Goal: Task Accomplishment & Management: Use online tool/utility

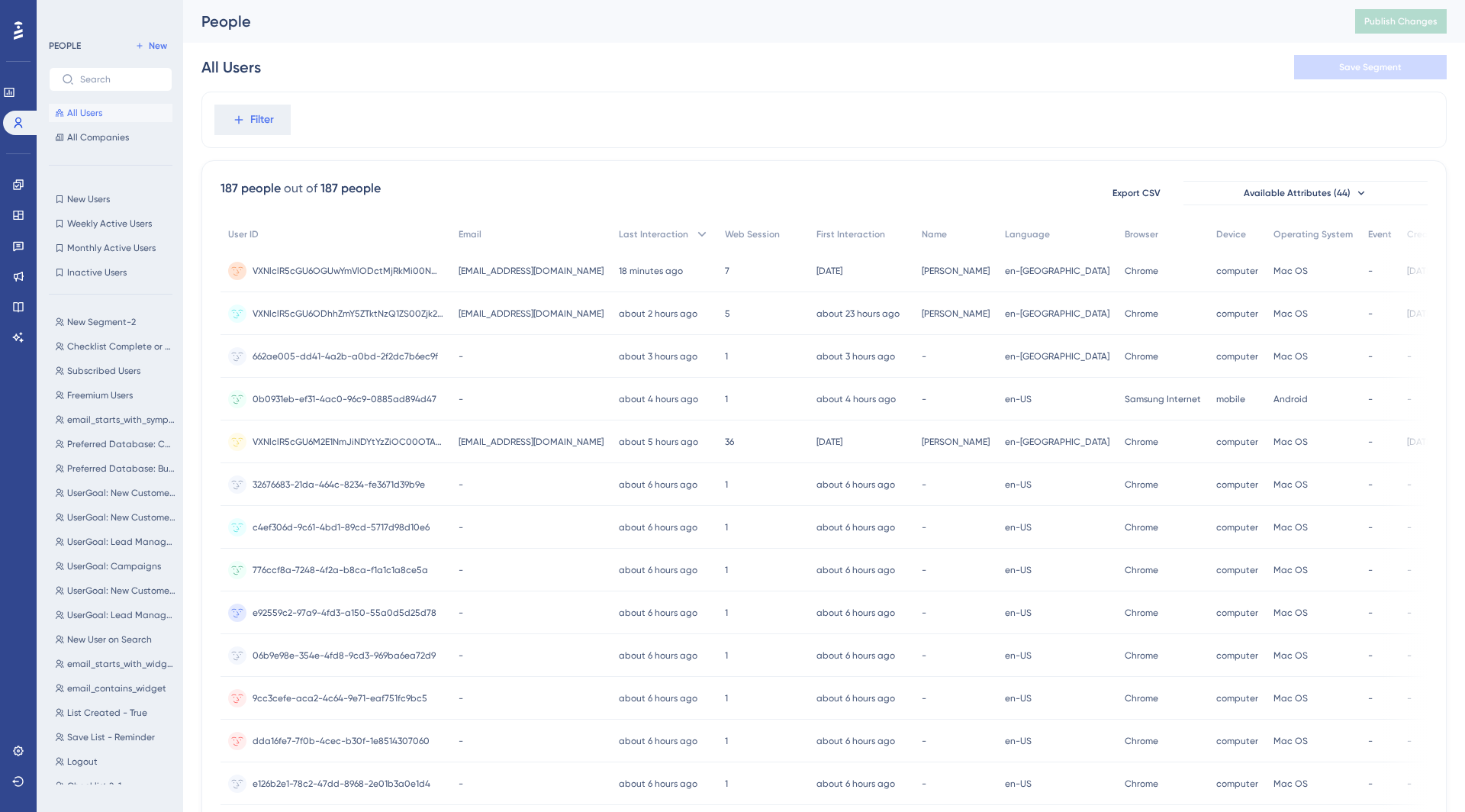
click at [85, 107] on span "All Users" at bounding box center [85, 113] width 35 height 12
click at [95, 208] on button "New Users New Users" at bounding box center [110, 198] width 124 height 18
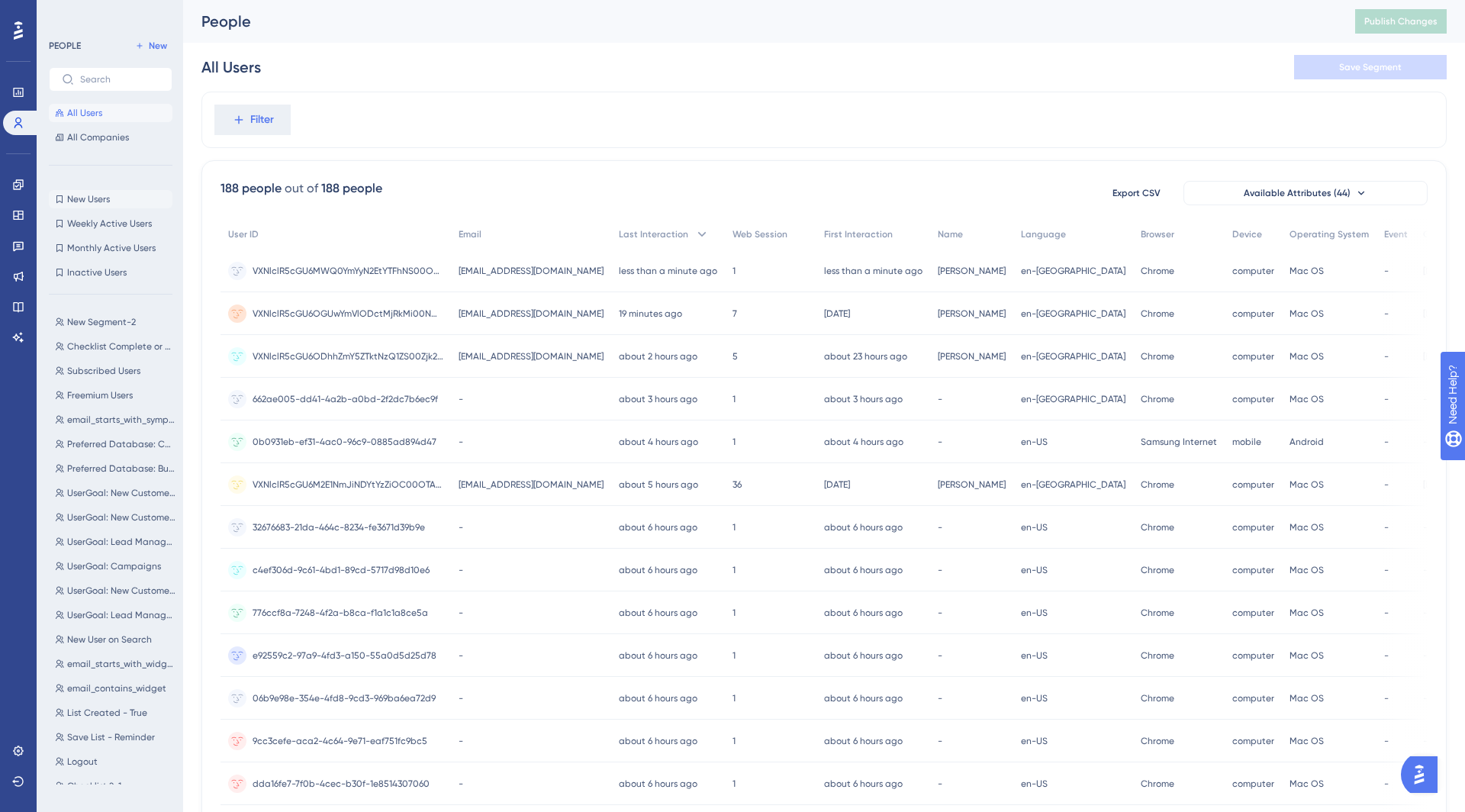
click at [80, 196] on span "New Users" at bounding box center [89, 199] width 43 height 12
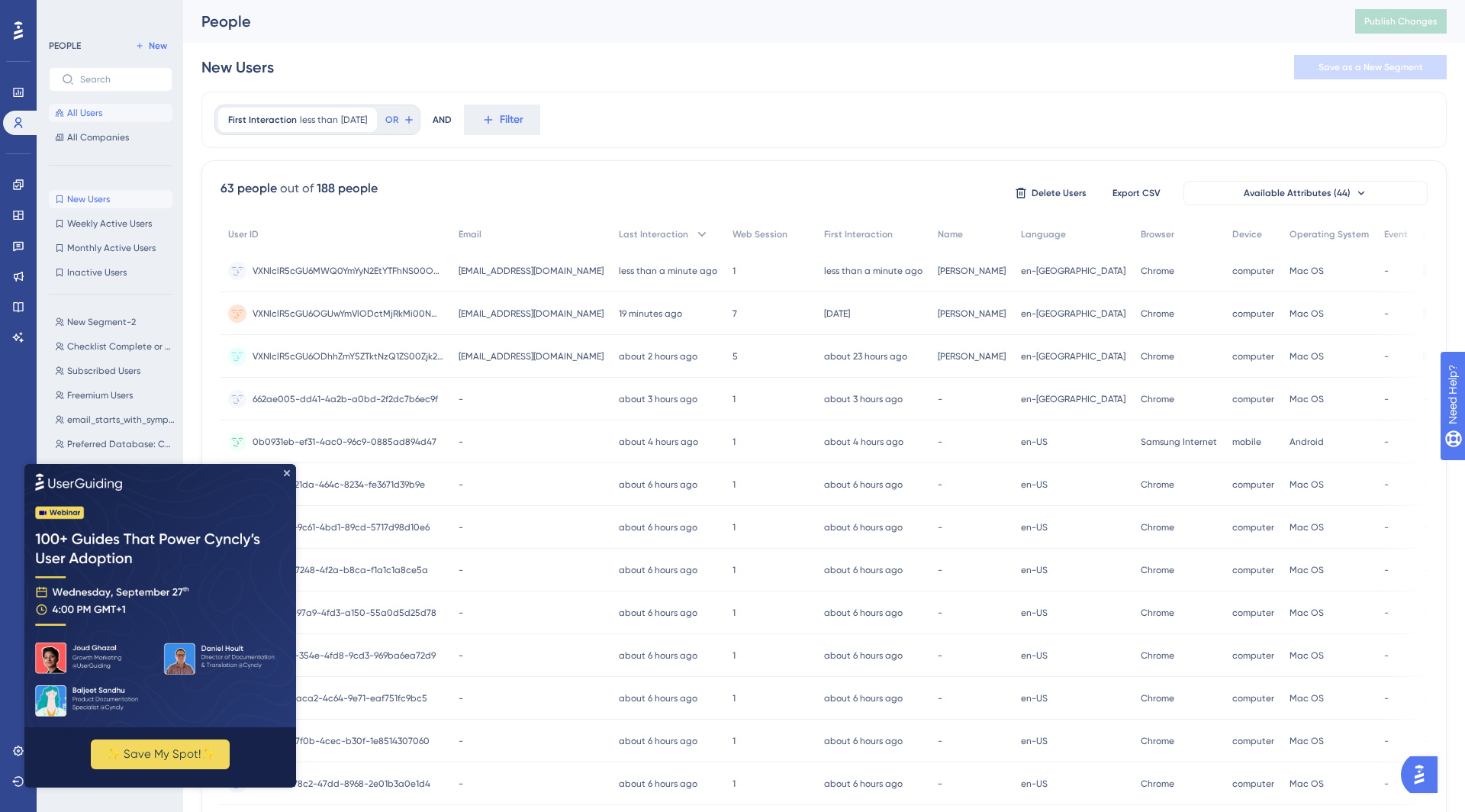
click at [103, 115] on button "All Users" at bounding box center [110, 112] width 124 height 18
click at [289, 468] on img at bounding box center [161, 596] width 272 height 263
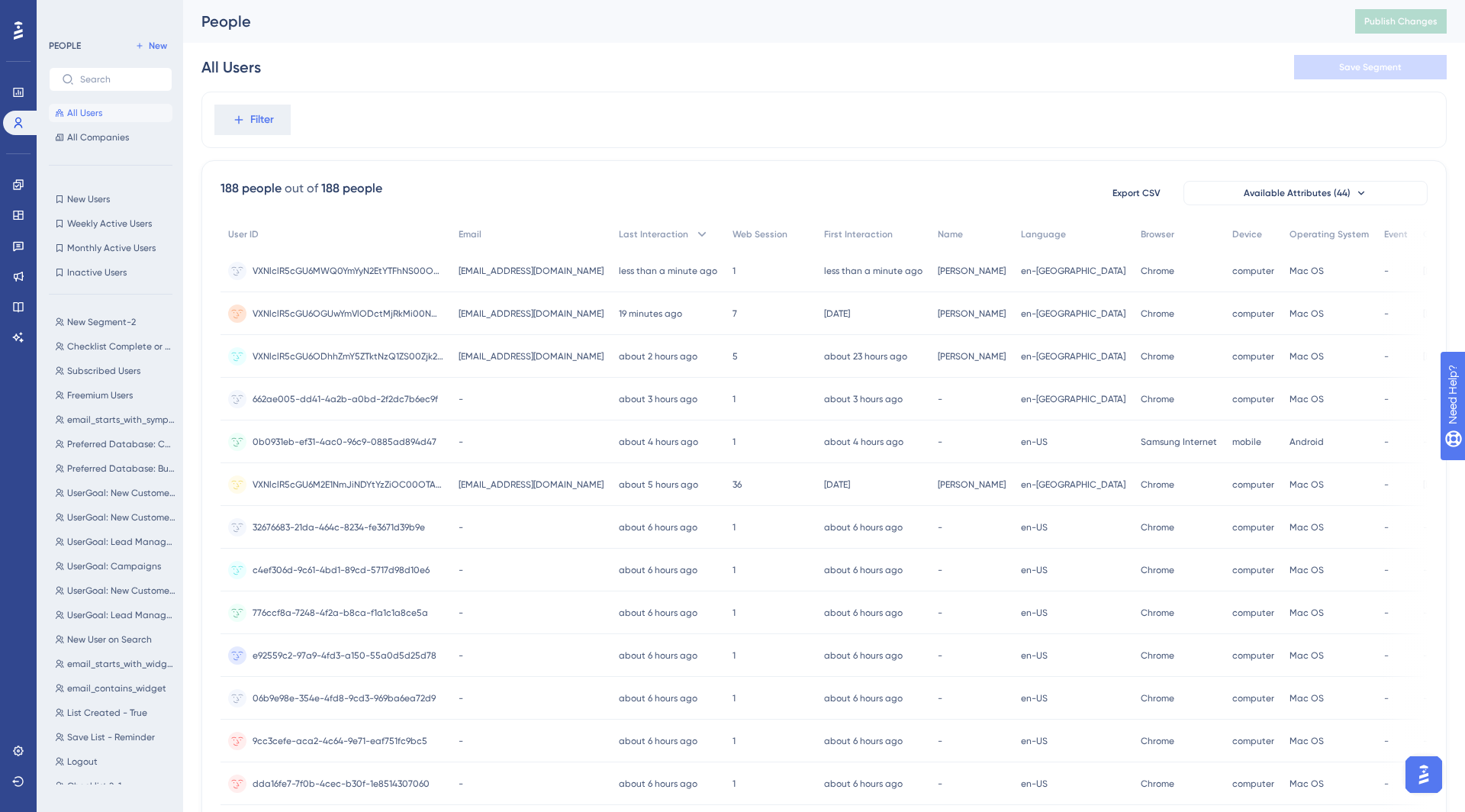
click at [92, 121] on button "All Users" at bounding box center [110, 112] width 124 height 18
click at [88, 115] on span "All Users" at bounding box center [85, 113] width 35 height 12
click at [523, 274] on span "symphonygdtest31@infogroup.mailinator.com" at bounding box center [532, 271] width 145 height 12
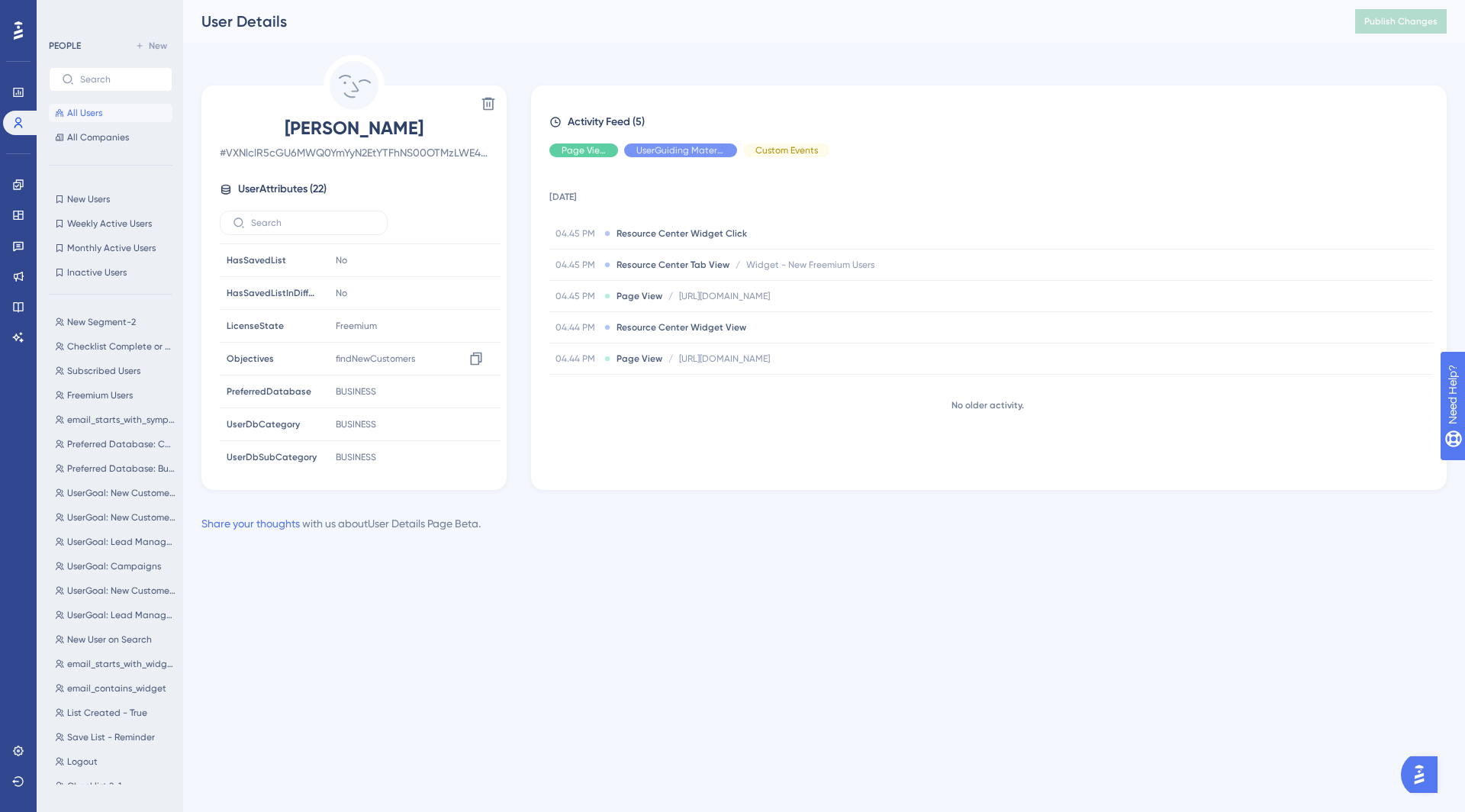
scroll to position [490, 0]
click at [21, 217] on icon at bounding box center [18, 215] width 12 height 12
click at [83, 137] on span "All Companies" at bounding box center [98, 138] width 62 height 12
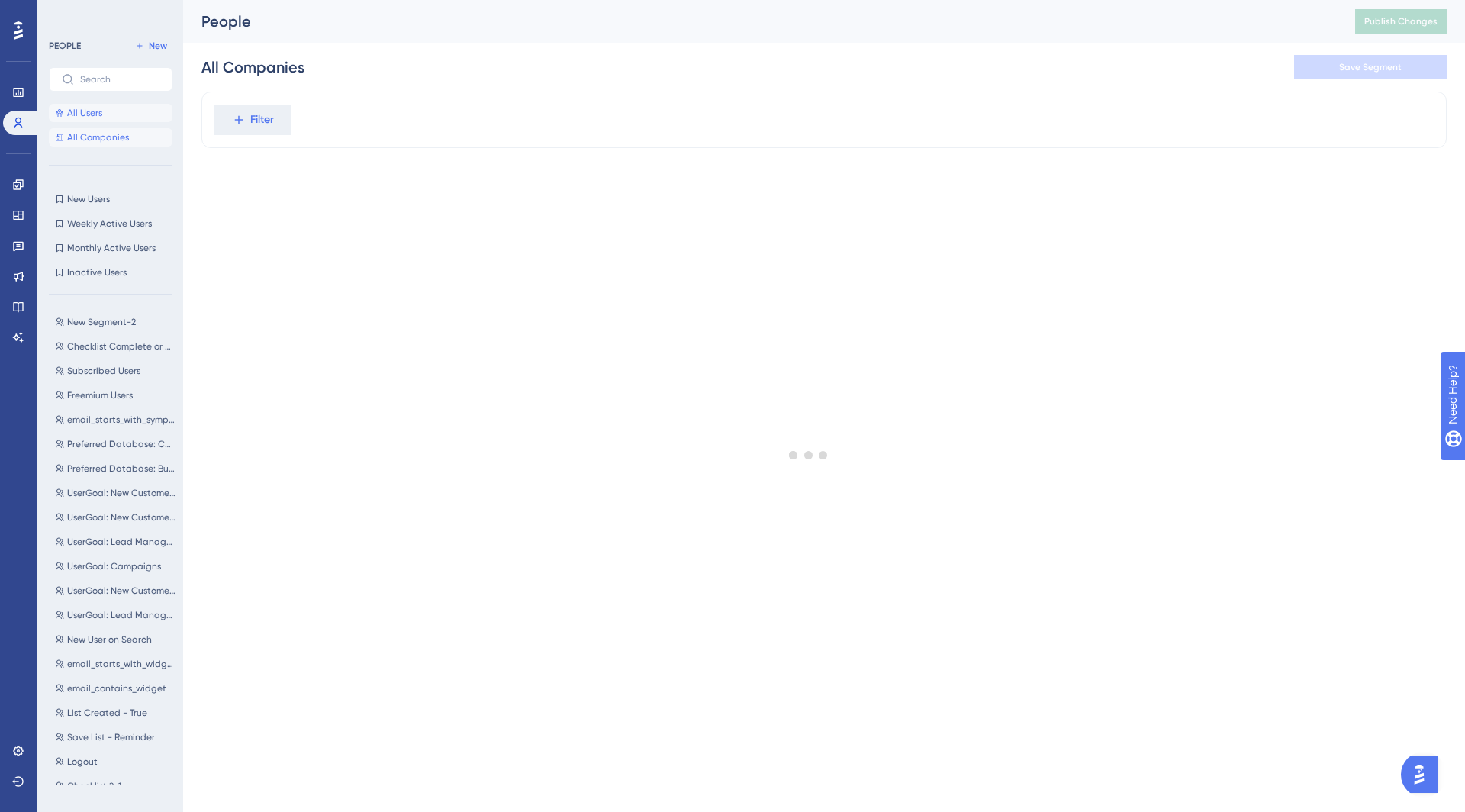
click at [89, 112] on span "All Users" at bounding box center [85, 113] width 35 height 12
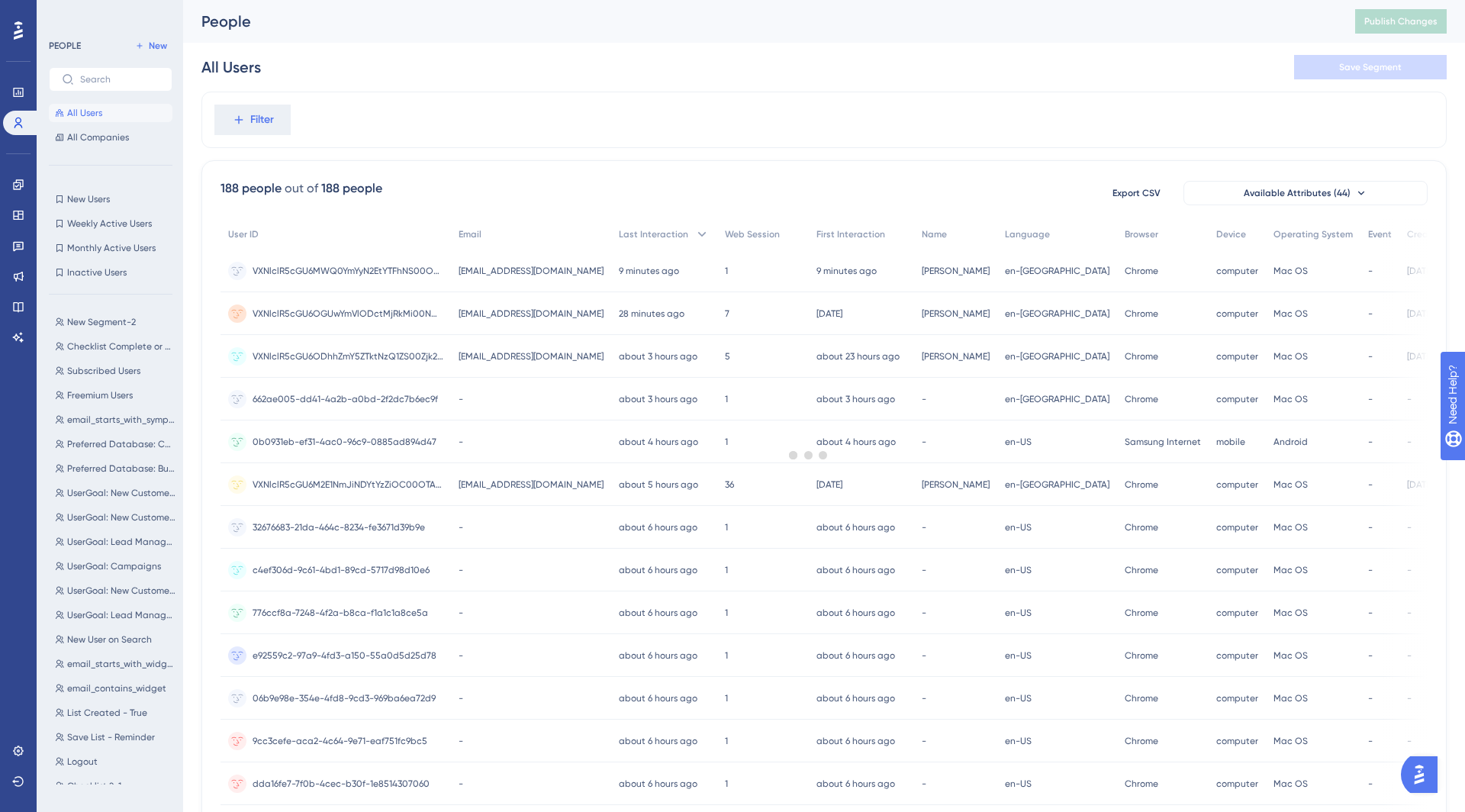
click at [318, 395] on div at bounding box center [809, 454] width 1313 height 702
click at [322, 486] on span "VXNlclR5cGU6M2E1NmJiNDYtYzZiOC00OTAyLWE1ODEtMWEwZmYwNTNmZTE3" at bounding box center [348, 485] width 191 height 12
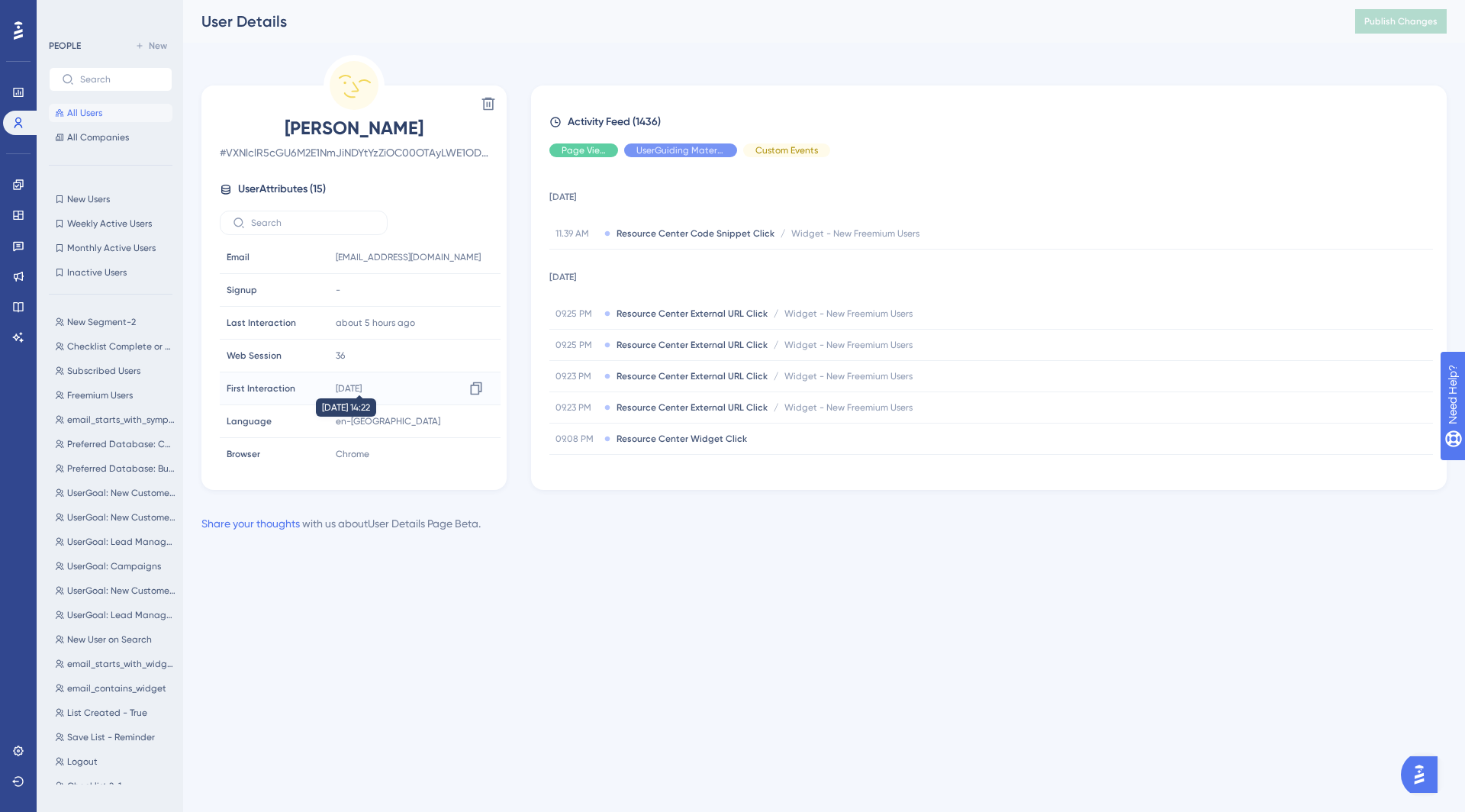
scroll to position [262, 0]
drag, startPoint x: 332, startPoint y: 385, endPoint x: 344, endPoint y: 385, distance: 12.0
click at [344, 385] on div "-" at bounding box center [412, 389] width 165 height 31
drag, startPoint x: 342, startPoint y: 380, endPoint x: 308, endPoint y: 380, distance: 34.0
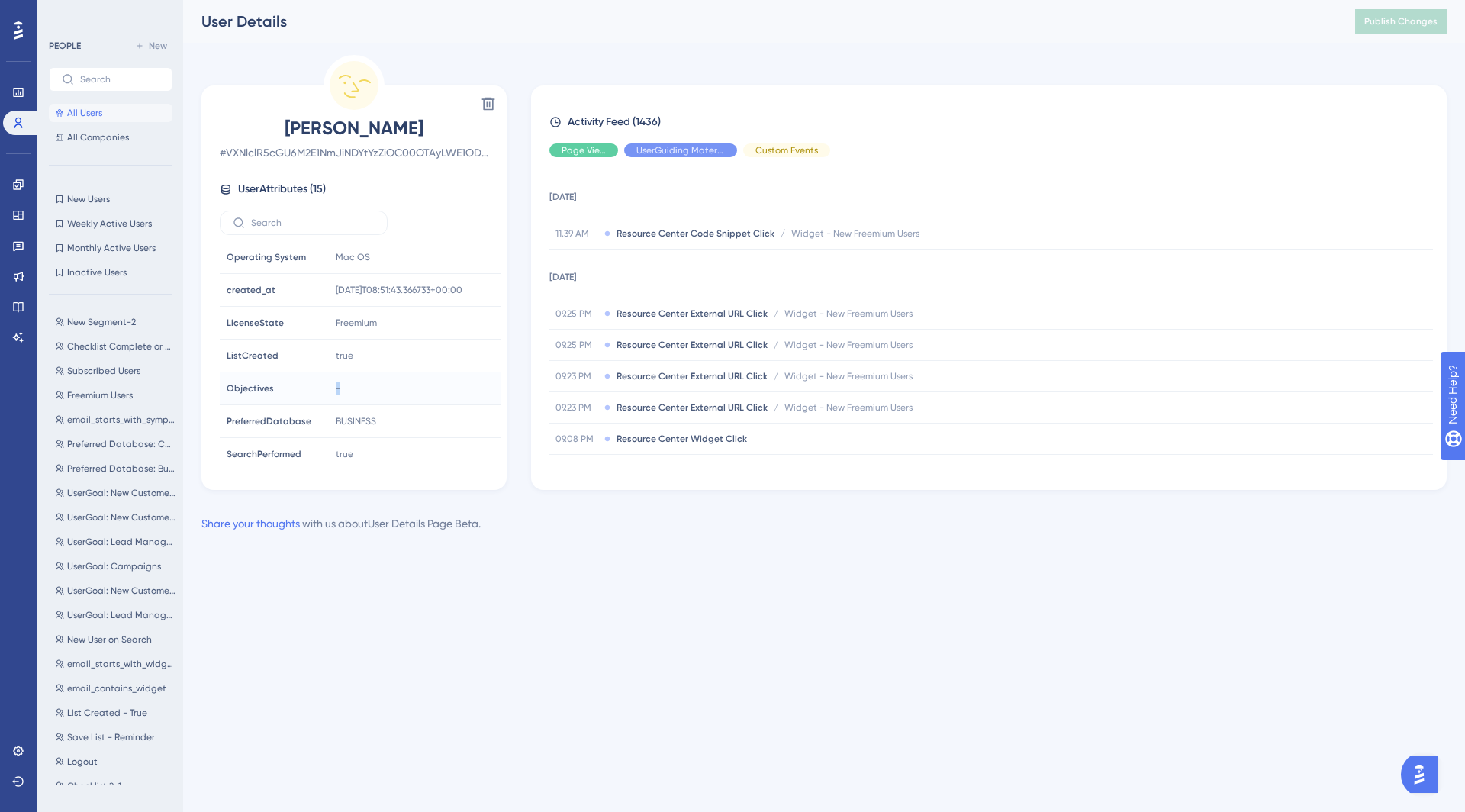
click at [308, 380] on tr "Objectives Objectives -" at bounding box center [360, 389] width 281 height 32
click at [340, 385] on div "-" at bounding box center [412, 389] width 165 height 31
click at [473, 380] on div "-" at bounding box center [412, 389] width 165 height 31
click at [258, 391] on div "Objectives Objectives" at bounding box center [272, 389] width 103 height 31
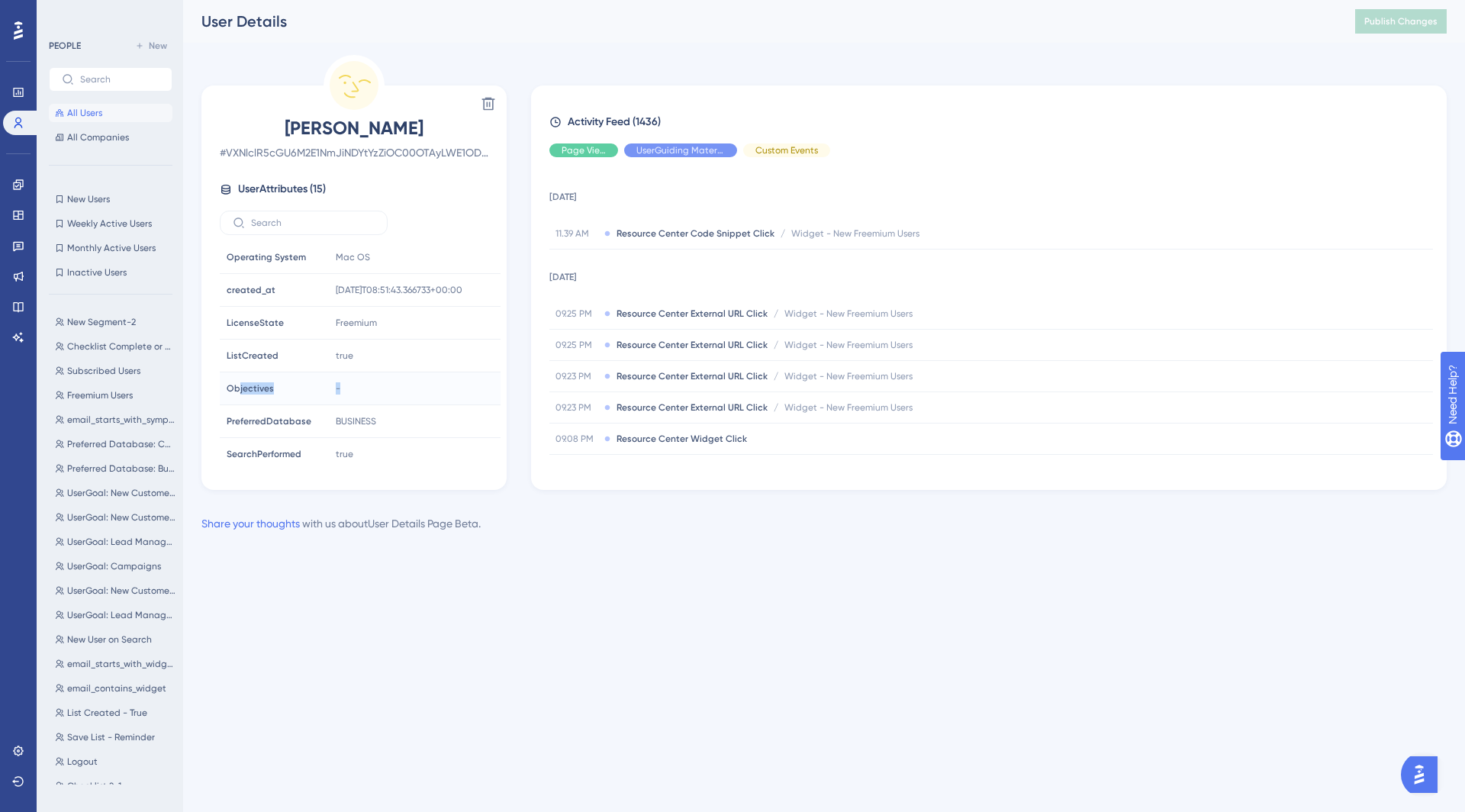
drag, startPoint x: 357, startPoint y: 386, endPoint x: 232, endPoint y: 380, distance: 125.1
click at [233, 380] on tr "Objectives Objectives -" at bounding box center [360, 389] width 281 height 32
click at [1429, 768] on img "Open AI Assistant Launcher" at bounding box center [1420, 774] width 27 height 27
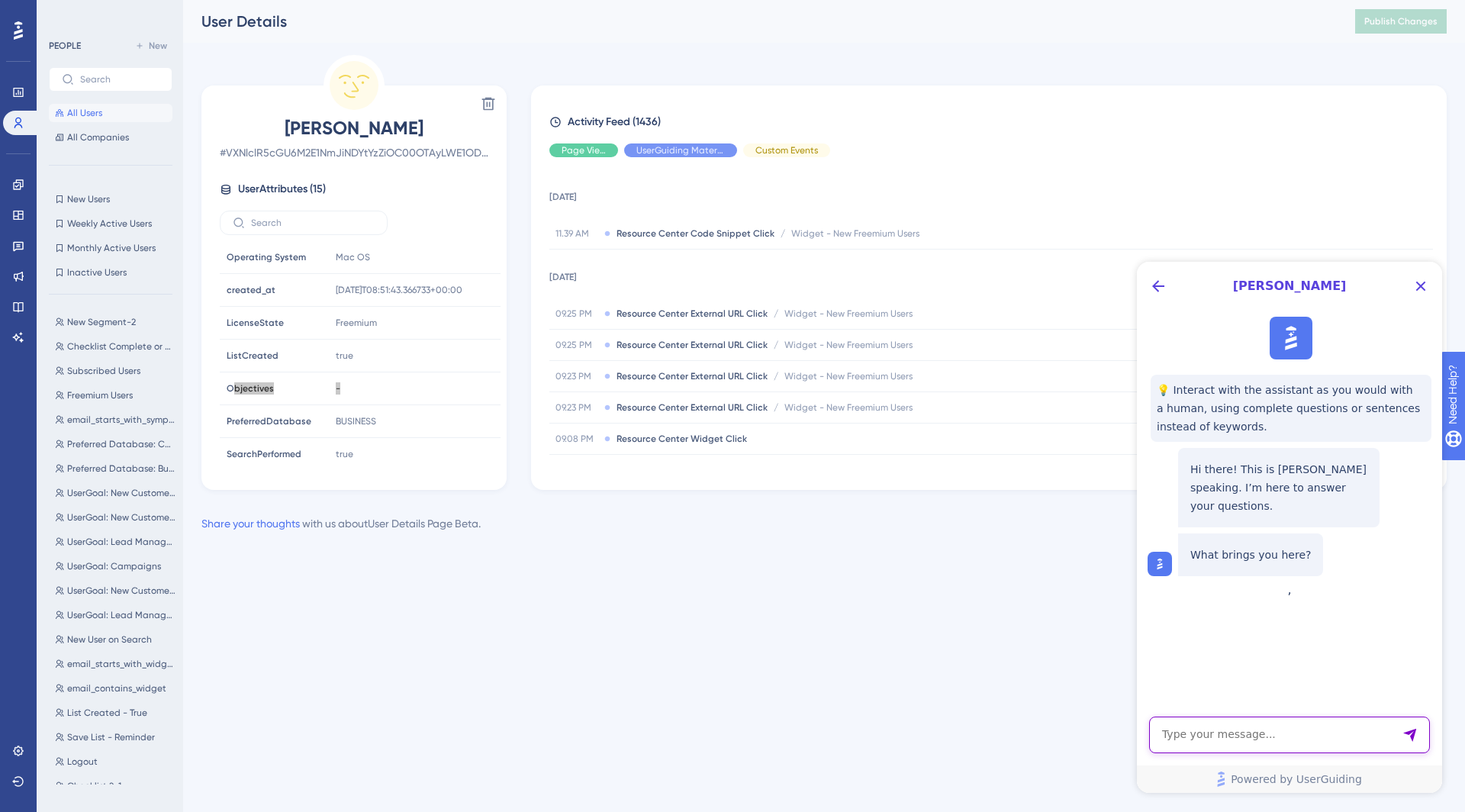
click at [1207, 736] on textarea "AI Assistant Text Input" at bounding box center [1290, 734] width 281 height 37
type textarea "I have 4 items in checklist where 3rd depends on 2nd. All others are independen…"
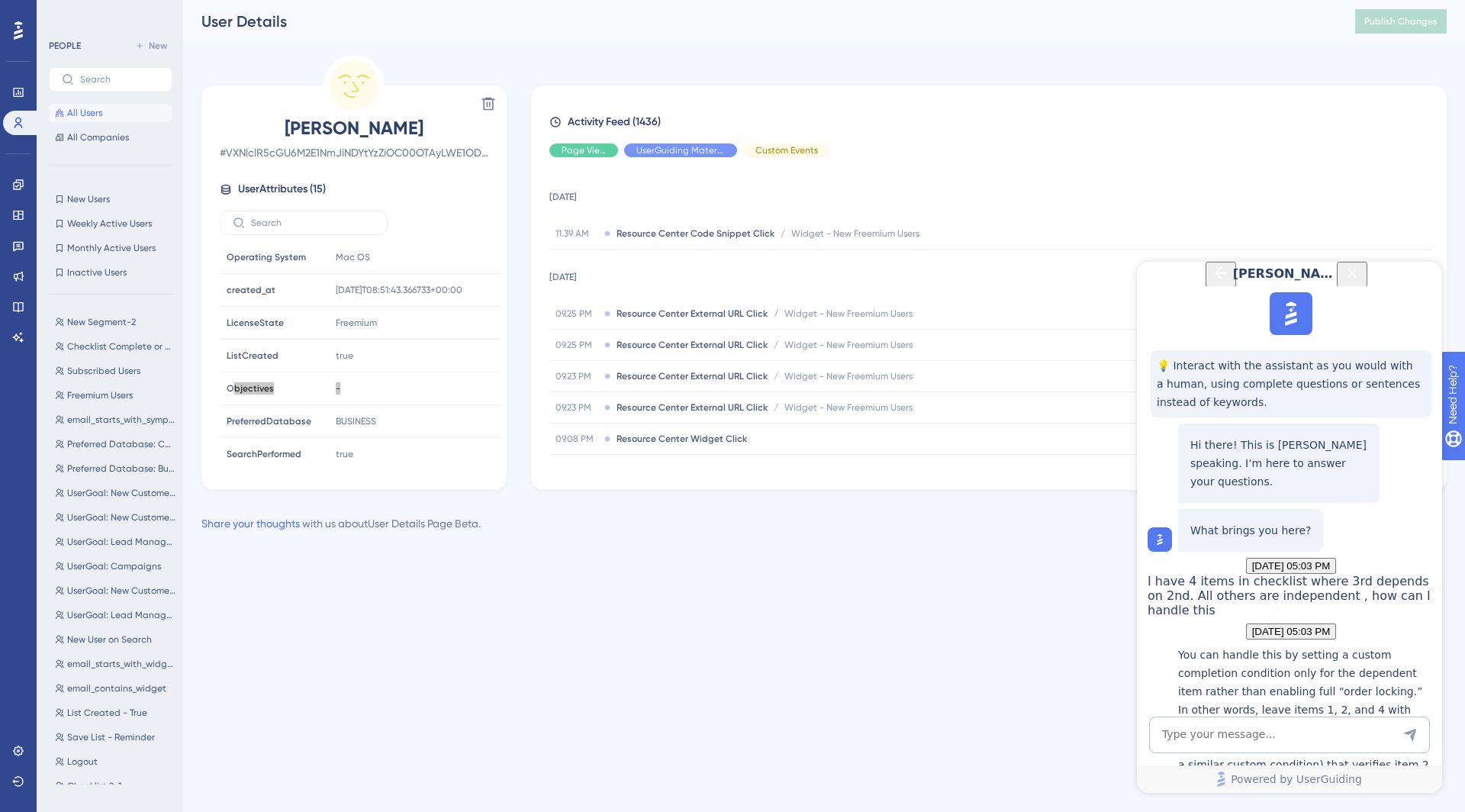
scroll to position [331, 0]
drag, startPoint x: 1253, startPoint y: 430, endPoint x: 1385, endPoint y: 442, distance: 132.5
click at [1385, 645] on p "You can handle this by setting a custom completion condition only for the depen…" at bounding box center [1306, 746] width 256 height 202
click at [1238, 645] on p "You can handle this by setting a custom completion condition only for the depen…" at bounding box center [1306, 746] width 256 height 202
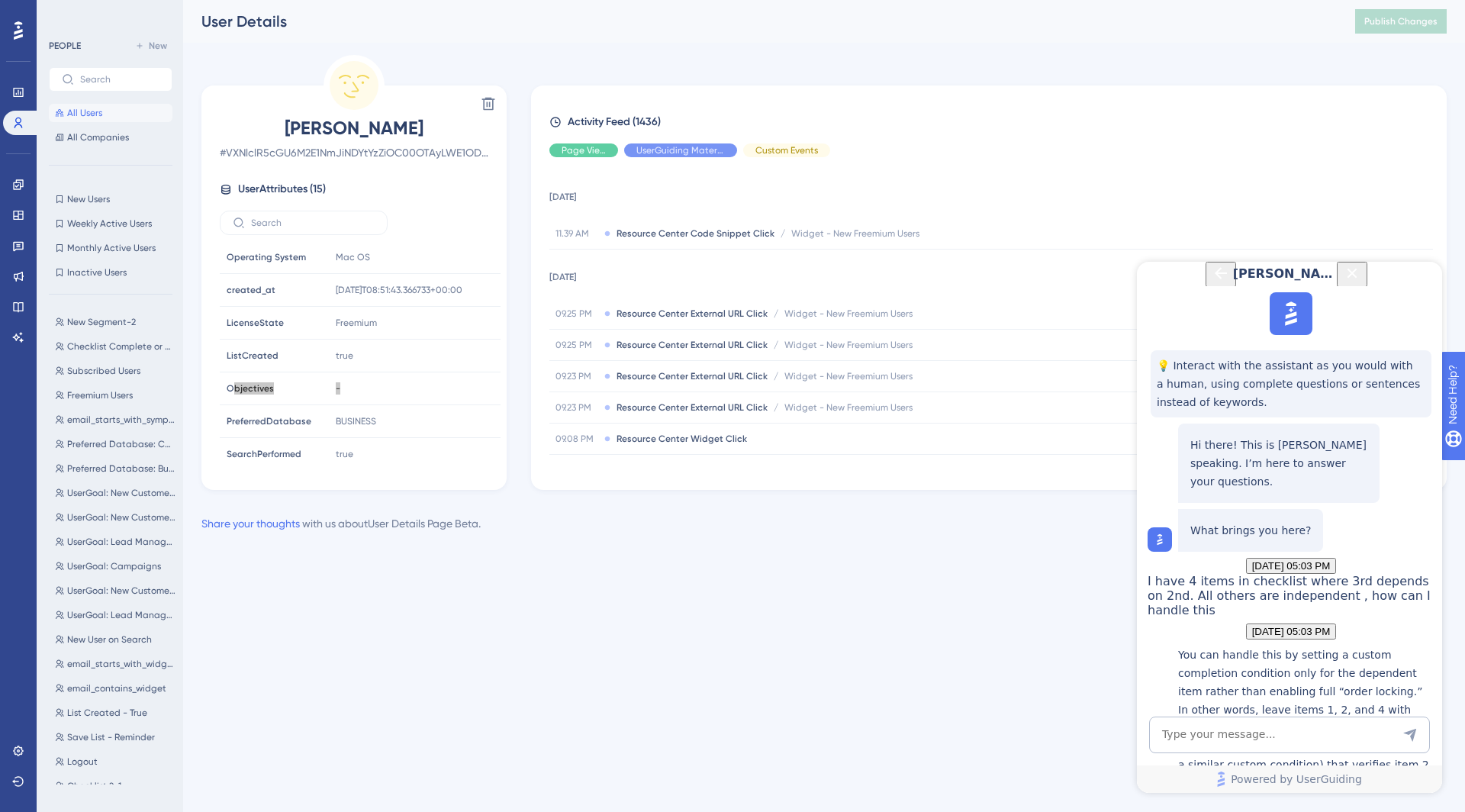
click at [1280, 645] on p "You can handle this by setting a custom completion condition only for the depen…" at bounding box center [1306, 746] width 256 height 202
click at [1330, 645] on p "You can handle this by setting a custom completion condition only for the depen…" at bounding box center [1306, 746] width 256 height 202
click at [1372, 645] on p "You can handle this by setting a custom completion condition only for the depen…" at bounding box center [1306, 746] width 256 height 202
click at [1250, 645] on p "You can handle this by setting a custom completion condition only for the depen…" at bounding box center [1306, 746] width 256 height 202
click at [1340, 645] on p "You can handle this by setting a custom completion condition only for the depen…" at bounding box center [1306, 746] width 256 height 202
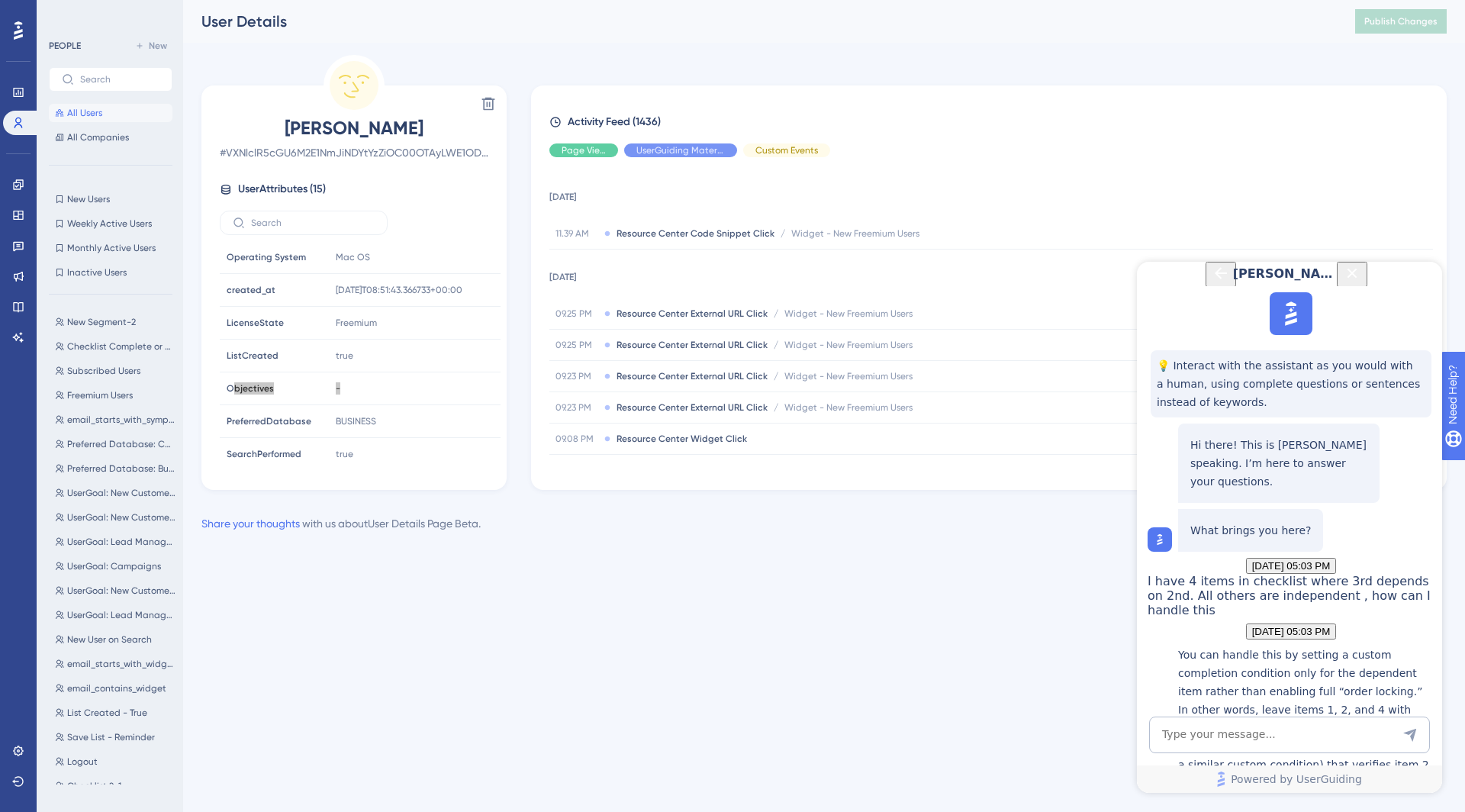
click at [1388, 645] on p "You can handle this by setting a custom completion condition only for the depen…" at bounding box center [1306, 746] width 256 height 202
drag, startPoint x: 1187, startPoint y: 411, endPoint x: 1268, endPoint y: 415, distance: 81.1
click at [1268, 645] on div "You can handle this by setting a custom completion condition only for the depen…" at bounding box center [1306, 769] width 256 height 249
click at [1245, 645] on p "You can handle this by setting a custom completion condition only for the depen…" at bounding box center [1306, 746] width 256 height 202
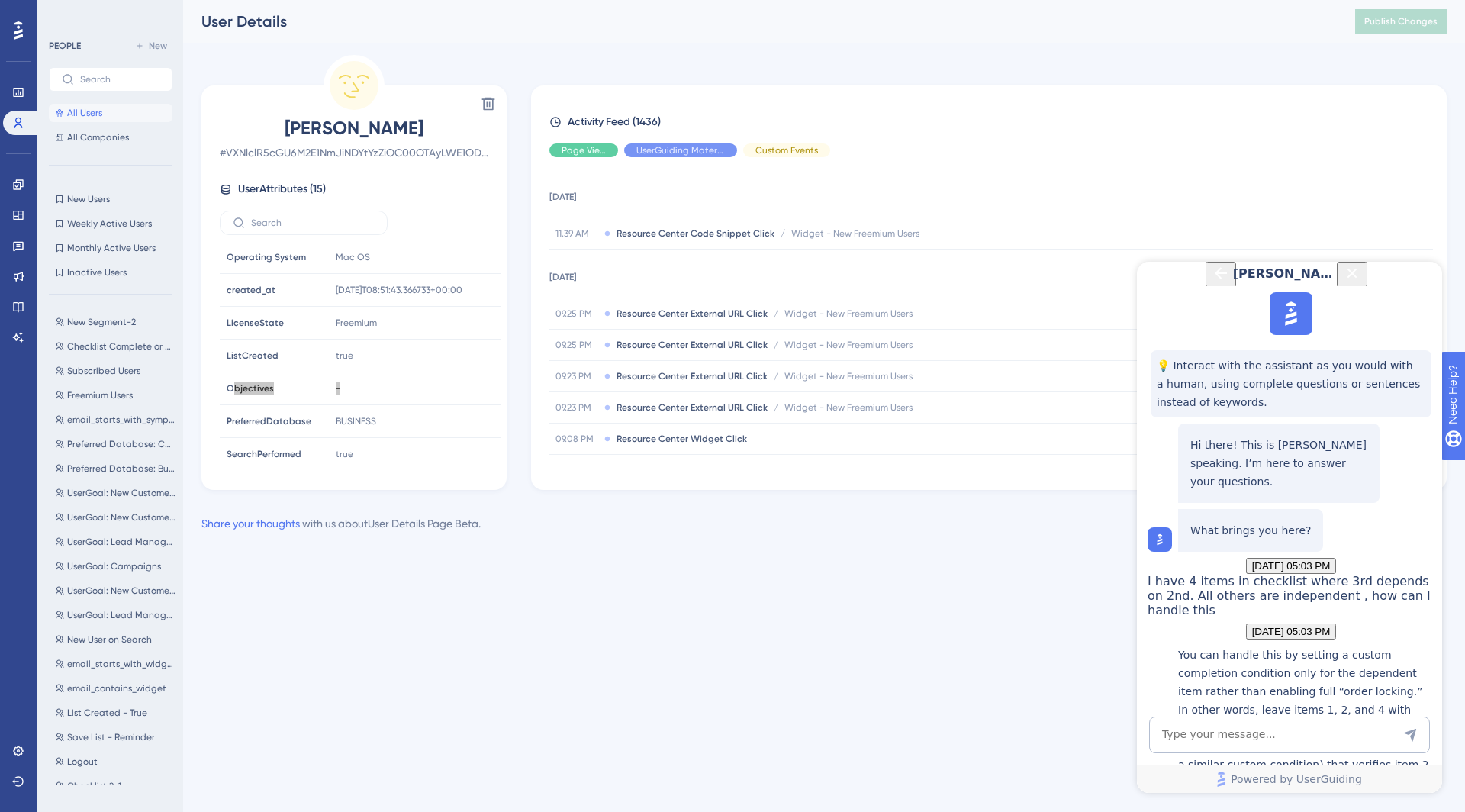
drag, startPoint x: 1193, startPoint y: 413, endPoint x: 1265, endPoint y: 415, distance: 72.0
click at [1265, 645] on p "You can handle this by setting a custom completion condition only for the depen…" at bounding box center [1306, 746] width 256 height 202
drag, startPoint x: 1192, startPoint y: 412, endPoint x: 1305, endPoint y: 427, distance: 114.0
click at [1305, 645] on p "You can handle this by setting a custom completion condition only for the depen…" at bounding box center [1306, 746] width 256 height 202
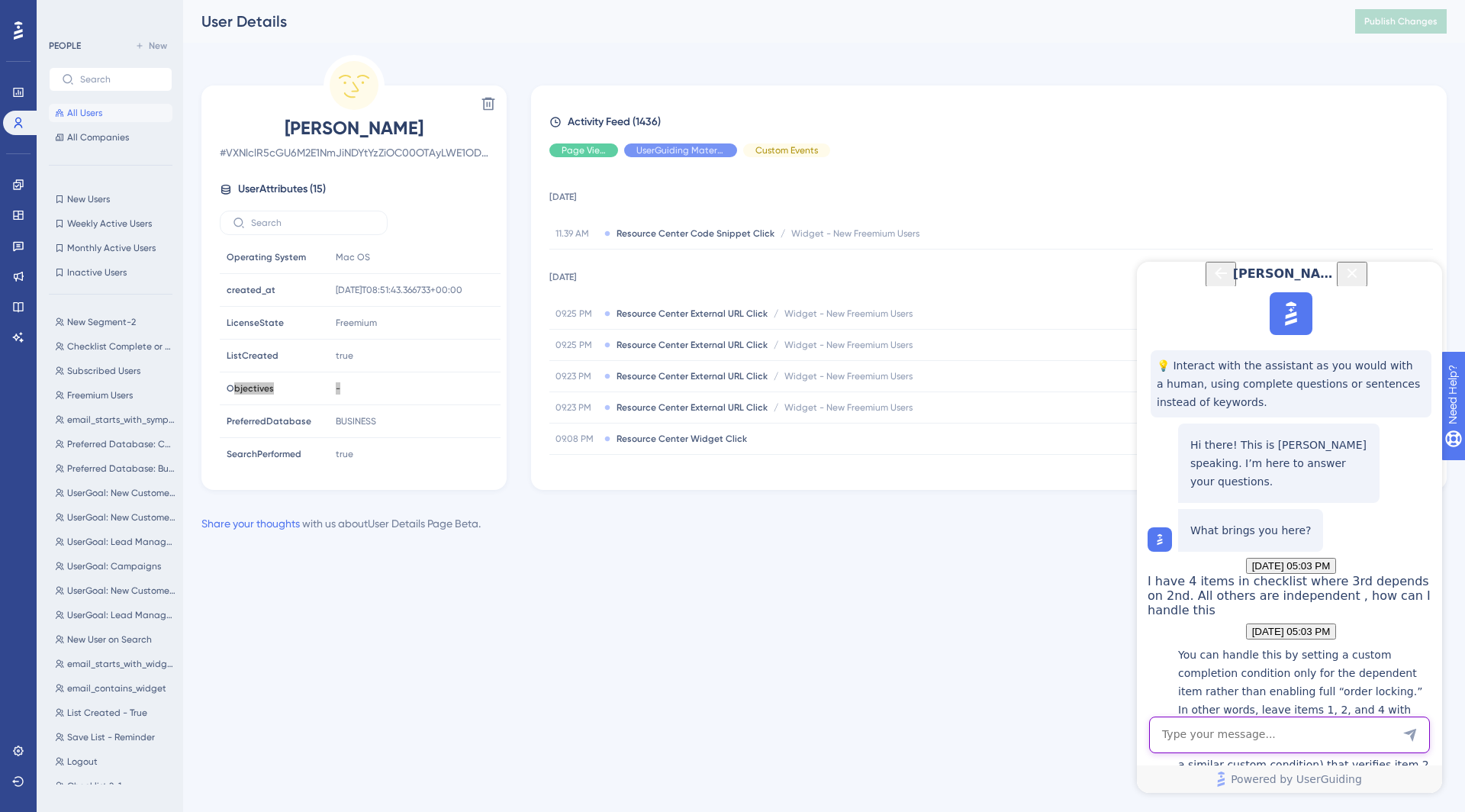
click at [1207, 721] on textarea "AI Assistant Text Input" at bounding box center [1290, 734] width 281 height 37
type textarea "For item 3 am trigerring a flow, which needs output from 1st item"
click at [912, 569] on div "Performance Users Engagement Widgets Feedback Product Updates Knowledge Base AI…" at bounding box center [732, 291] width 1465 height 581
click at [1215, 279] on icon "Back Button" at bounding box center [1221, 273] width 12 height 12
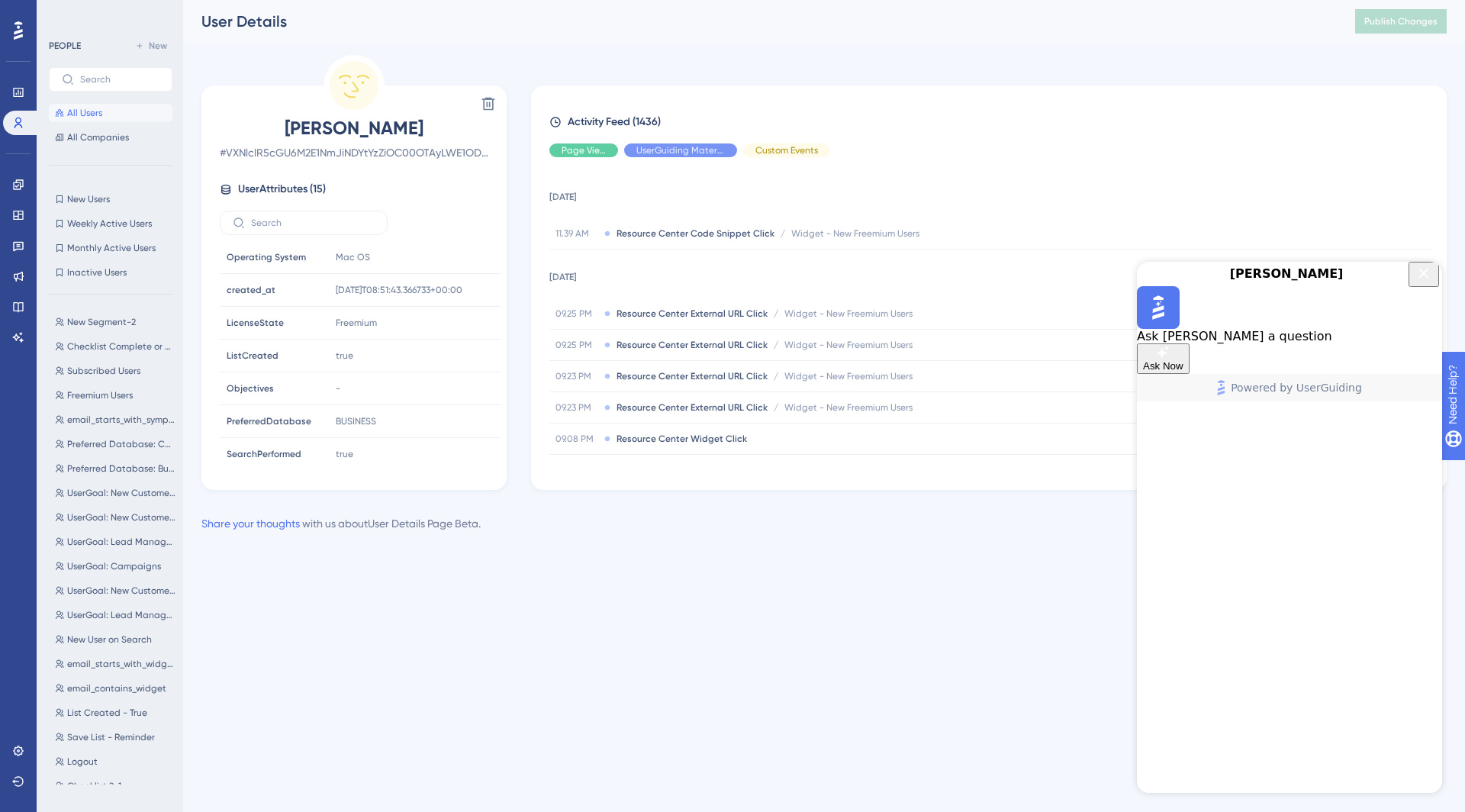
click at [1428, 282] on icon "Close Button" at bounding box center [1423, 273] width 18 height 18
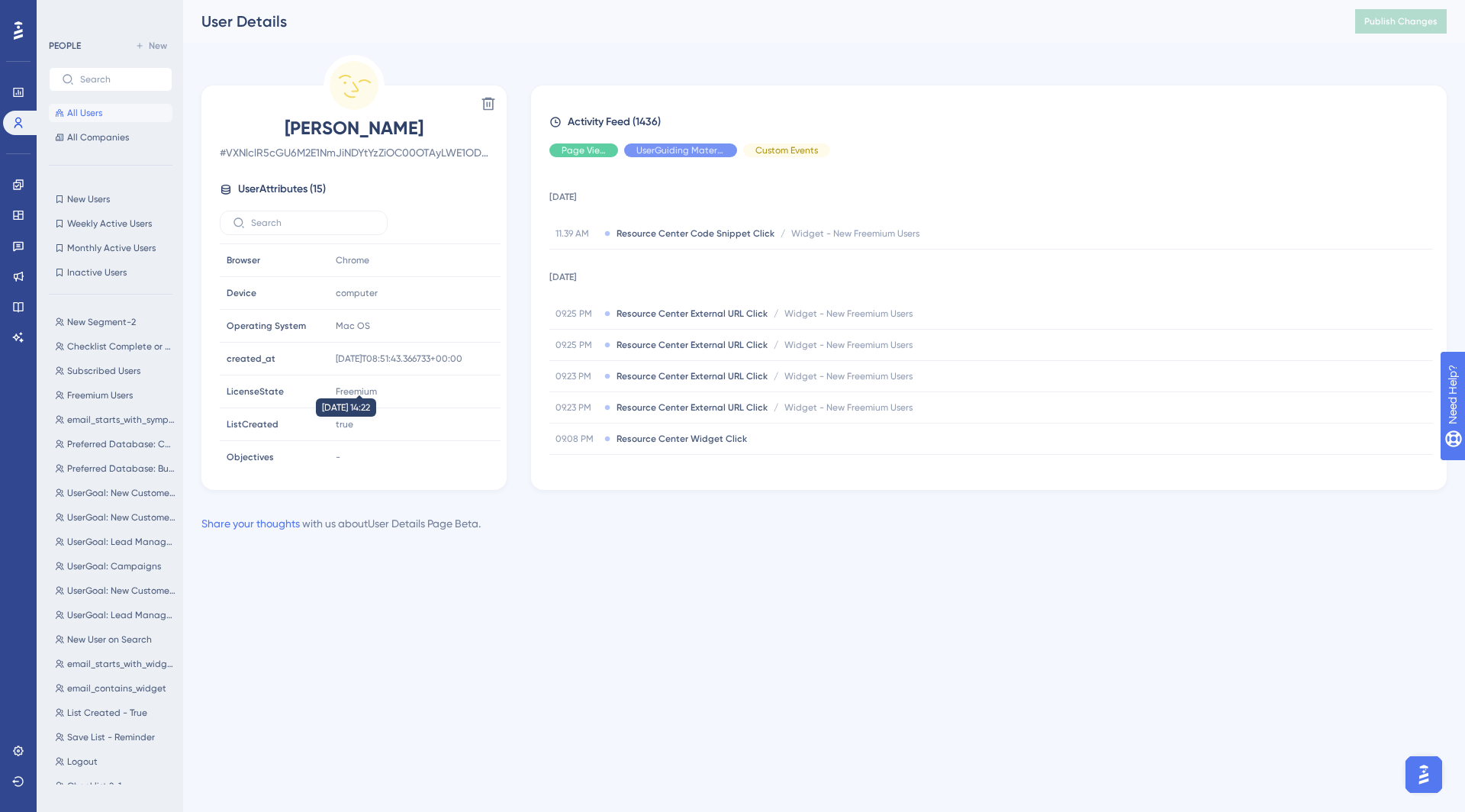
scroll to position [262, 0]
click at [81, 136] on span "All Companies" at bounding box center [98, 138] width 62 height 12
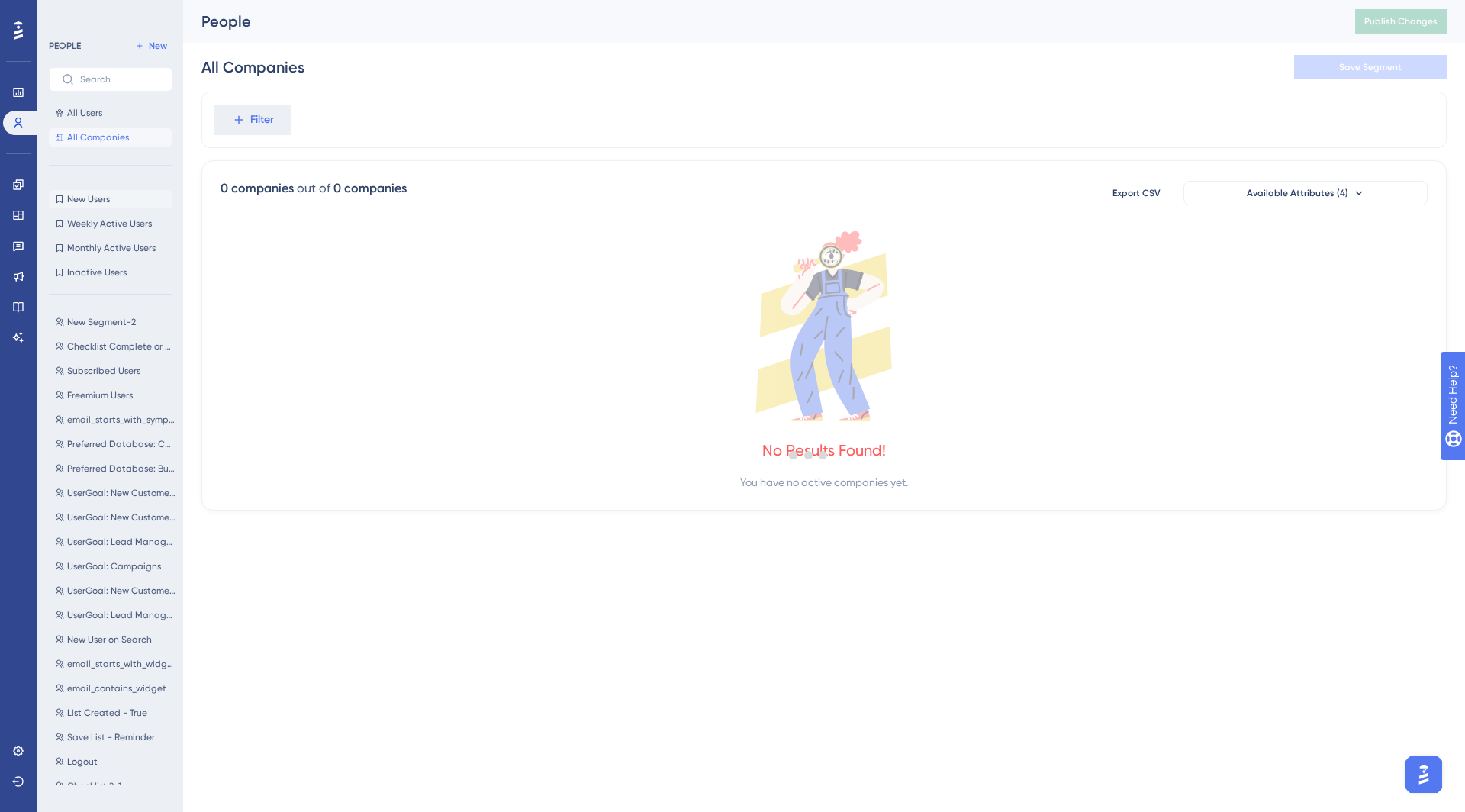
click at [78, 197] on span "New Users" at bounding box center [89, 199] width 43 height 12
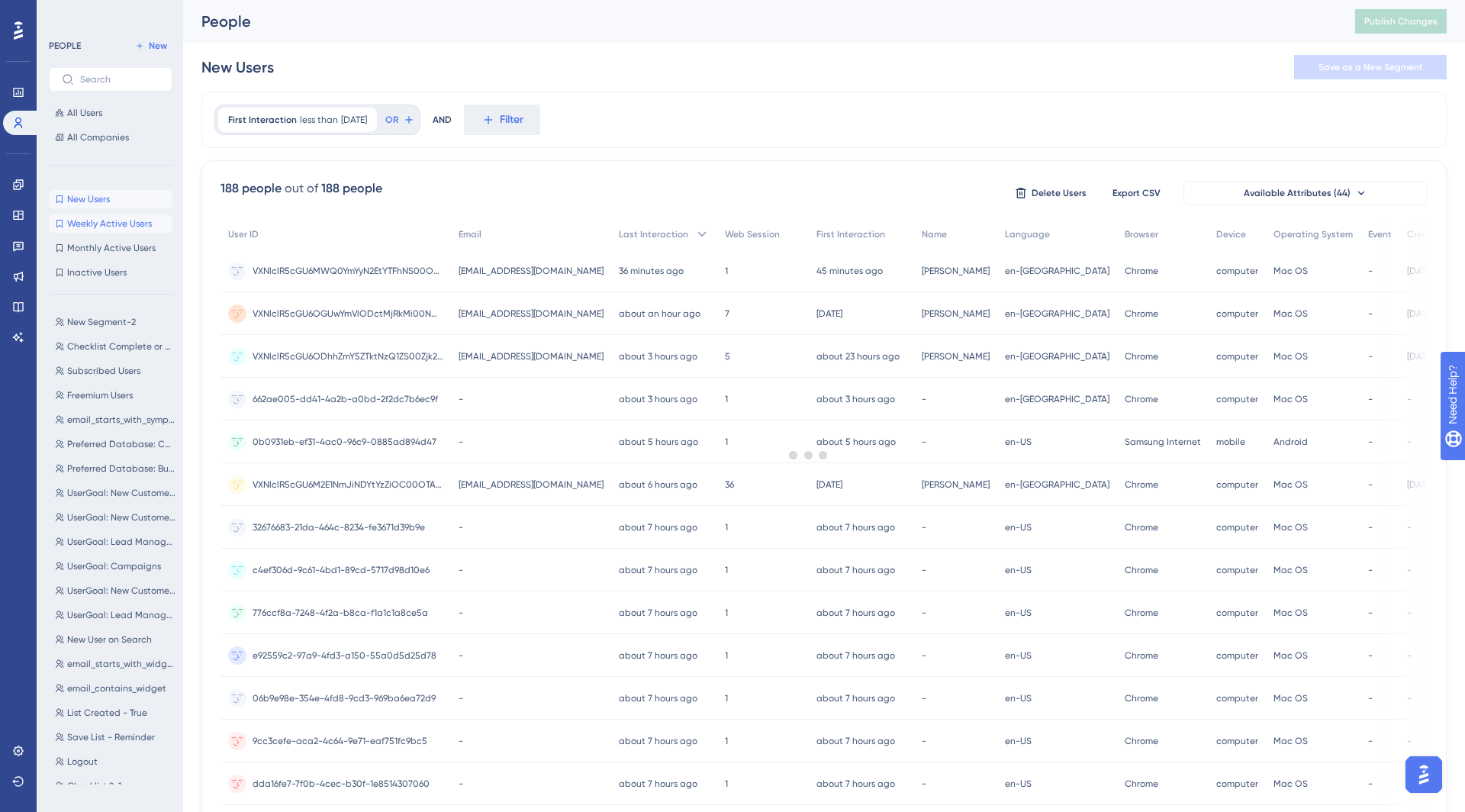
click at [85, 224] on span "Weekly Active Users" at bounding box center [109, 223] width 85 height 12
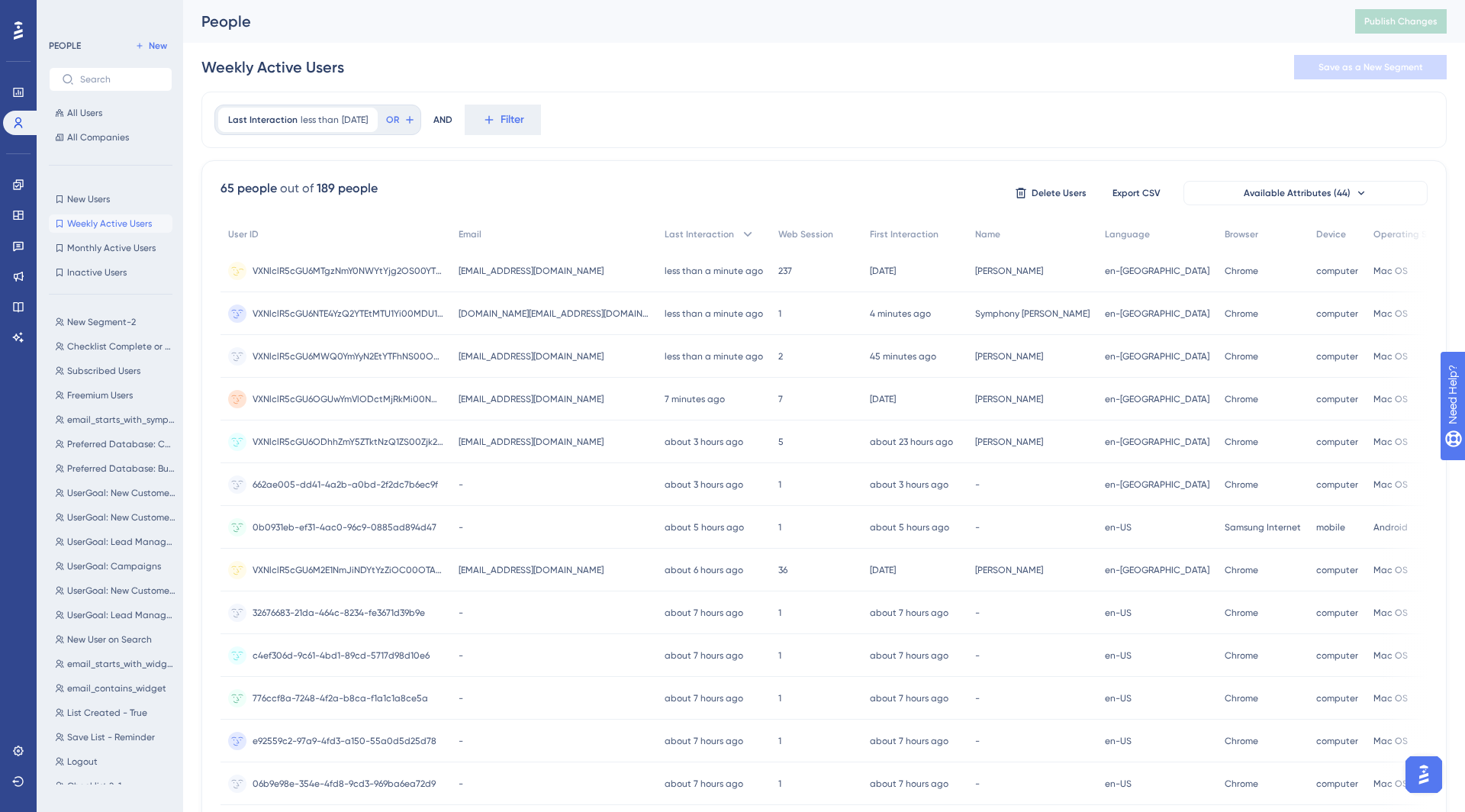
click at [456, 270] on div "hk5nov01.super@infogroup.mailinator.com hk5nov01.super@infogroup.mailinator.com" at bounding box center [554, 271] width 206 height 43
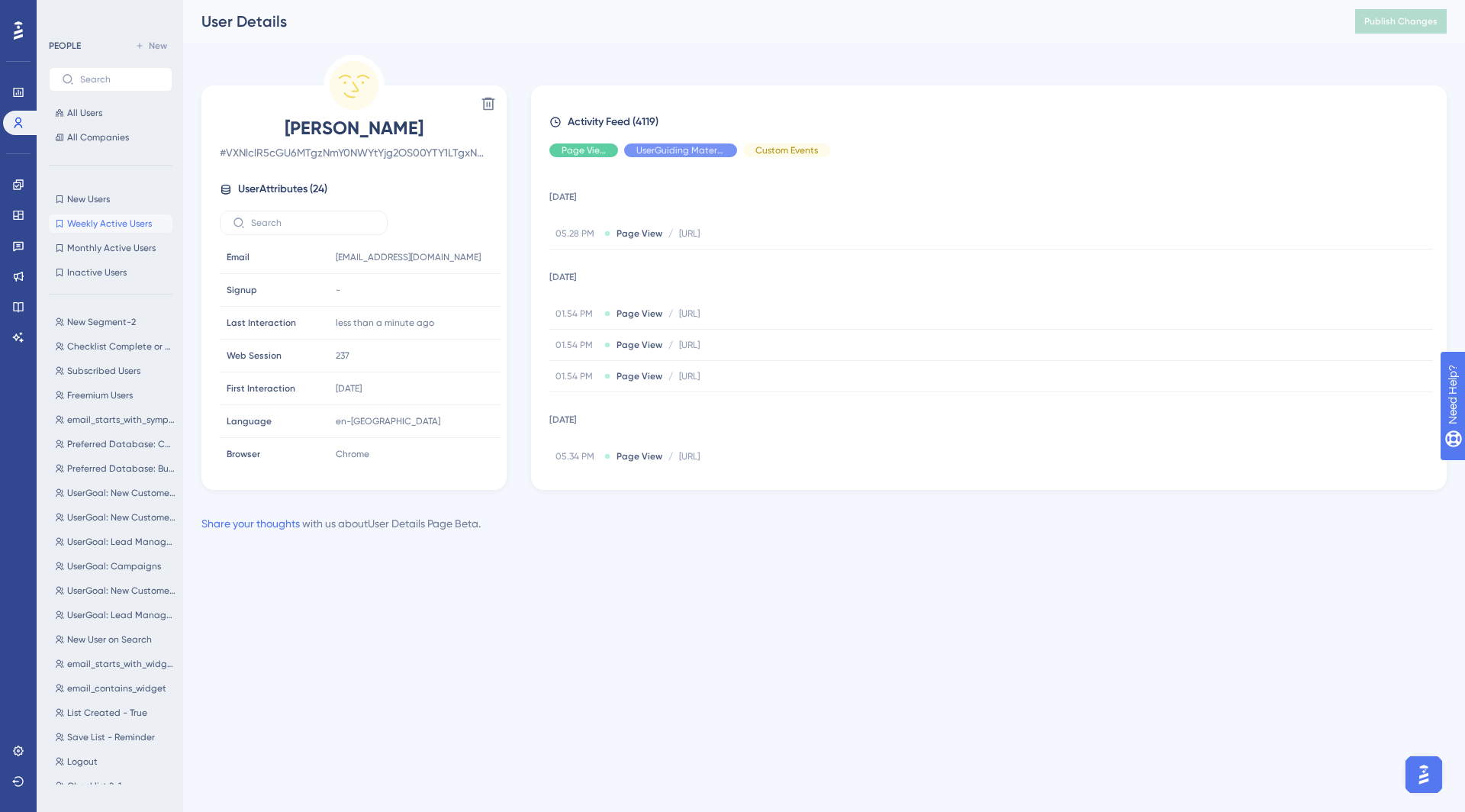
click at [98, 217] on span "Weekly Active Users" at bounding box center [109, 223] width 85 height 12
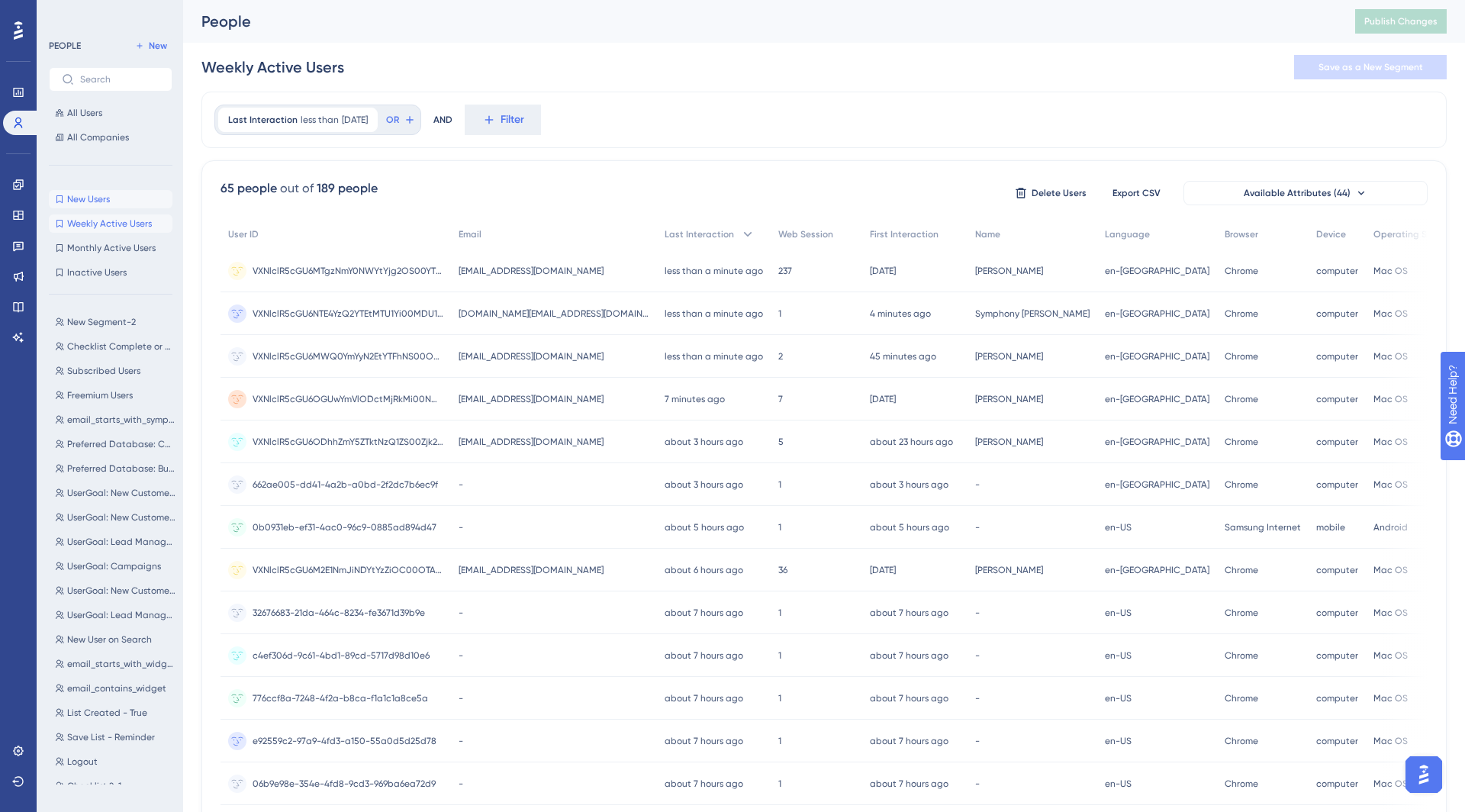
click at [95, 204] on span "New Users" at bounding box center [89, 199] width 43 height 12
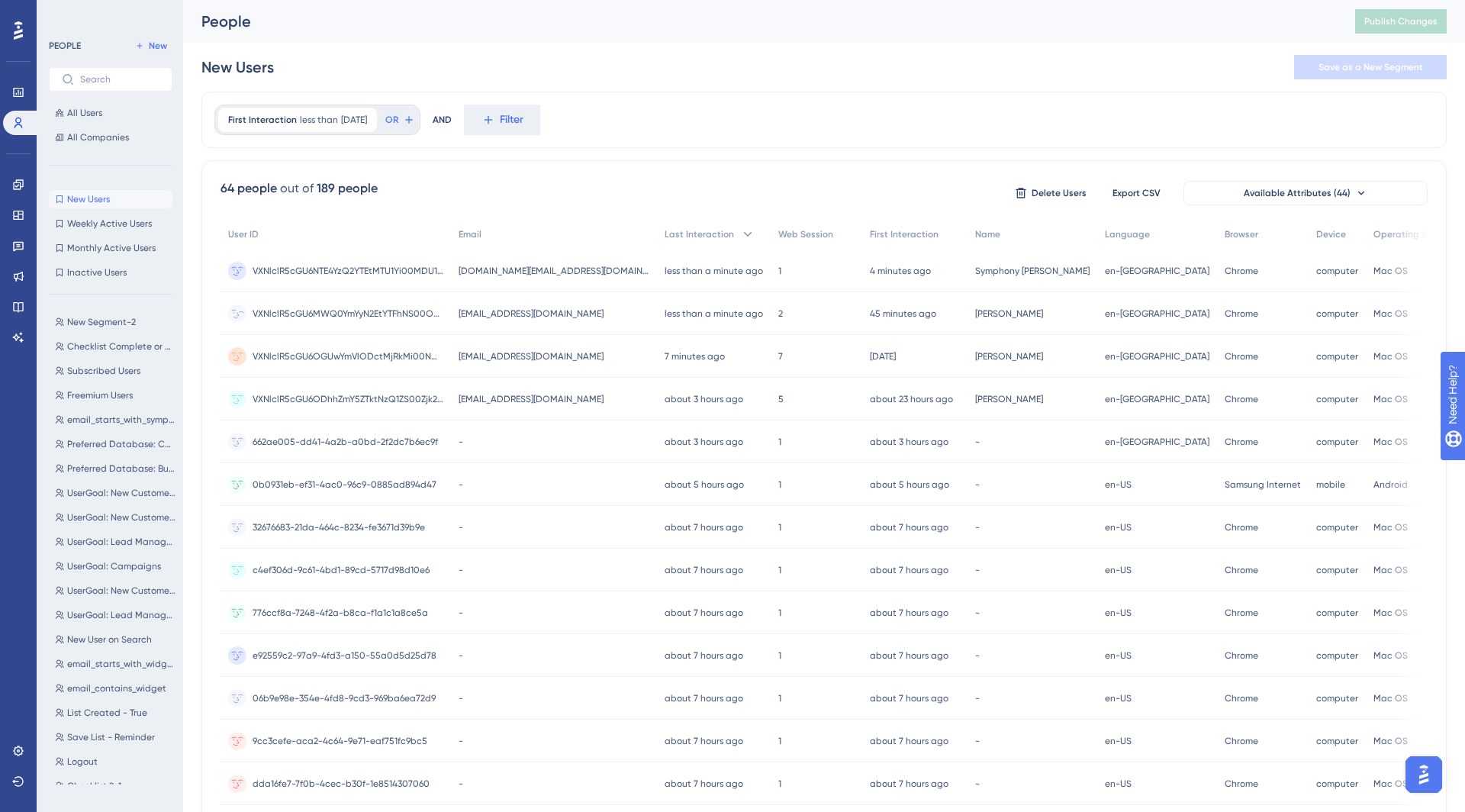
click at [551, 316] on span "symphonygdtest31@infogroup.mailinator.com" at bounding box center [532, 314] width 145 height 12
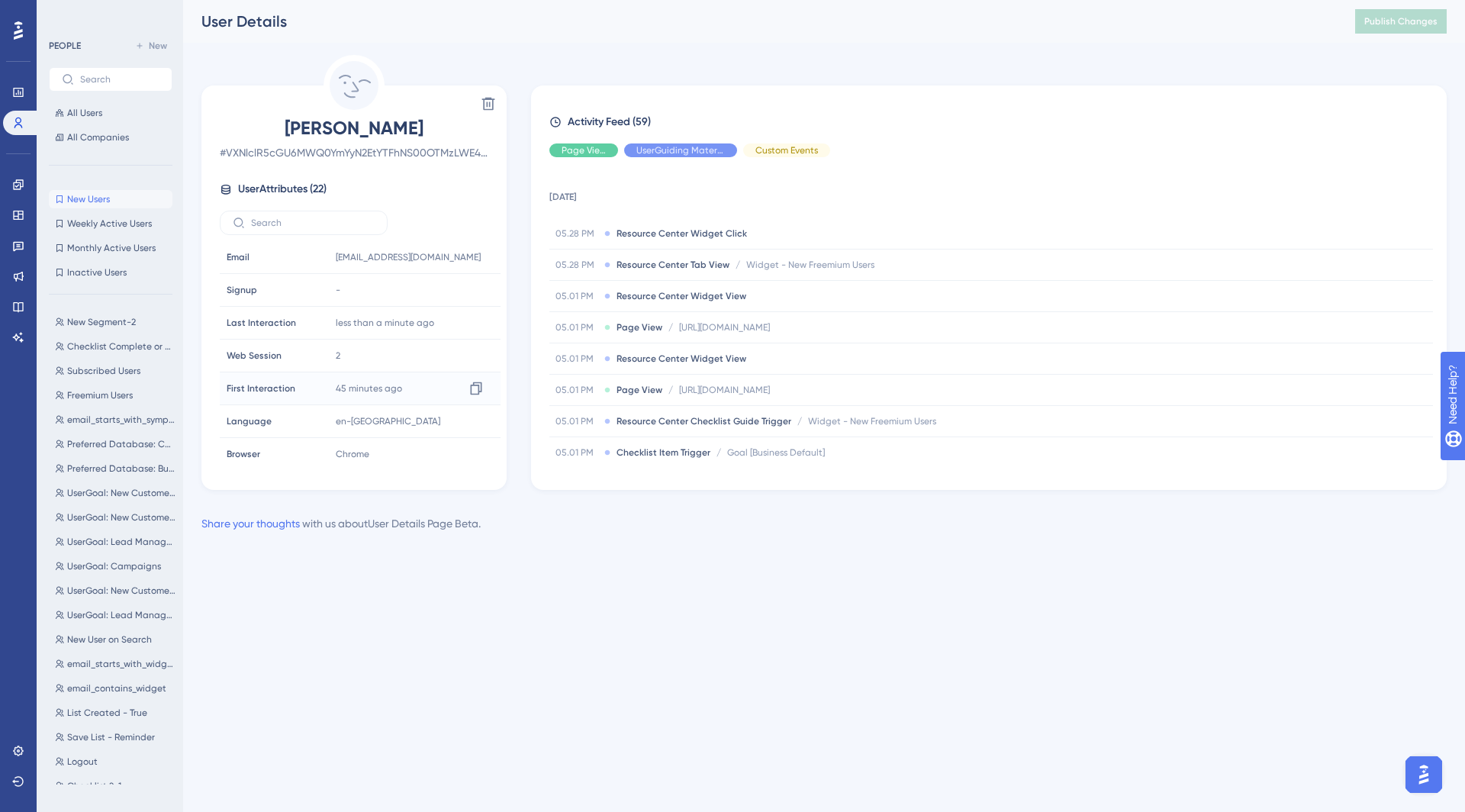
scroll to position [490, 0]
click at [624, 0] on html "Performance Users Engagement Widgets Feedback Product Updates Knowledge Base AI…" at bounding box center [732, 0] width 1465 height 0
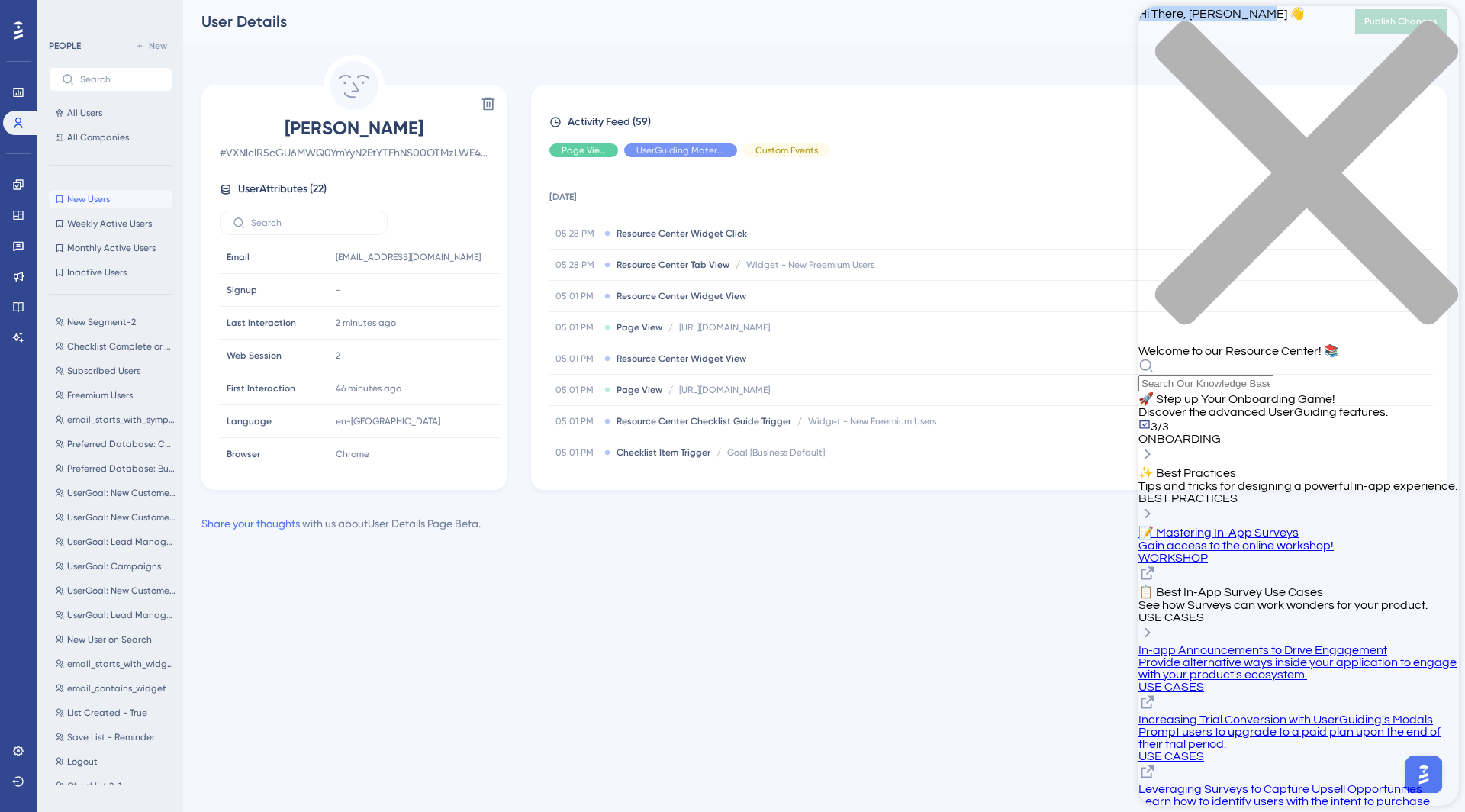
drag, startPoint x: 1150, startPoint y: 32, endPoint x: 1279, endPoint y: 32, distance: 129.0
click at [1279, 32] on div "Hi There, Himanshu 👋" at bounding box center [1298, 174] width 321 height 338
click at [1156, 46] on div "Hi There, Himanshu 👋 Welcome to our Resource Center! 📚" at bounding box center [1298, 182] width 321 height 352
drag, startPoint x: 1233, startPoint y: 32, endPoint x: 1203, endPoint y: 32, distance: 30.0
click at [1203, 20] on span "Hi There, Himanshu 👋" at bounding box center [1221, 14] width 167 height 12
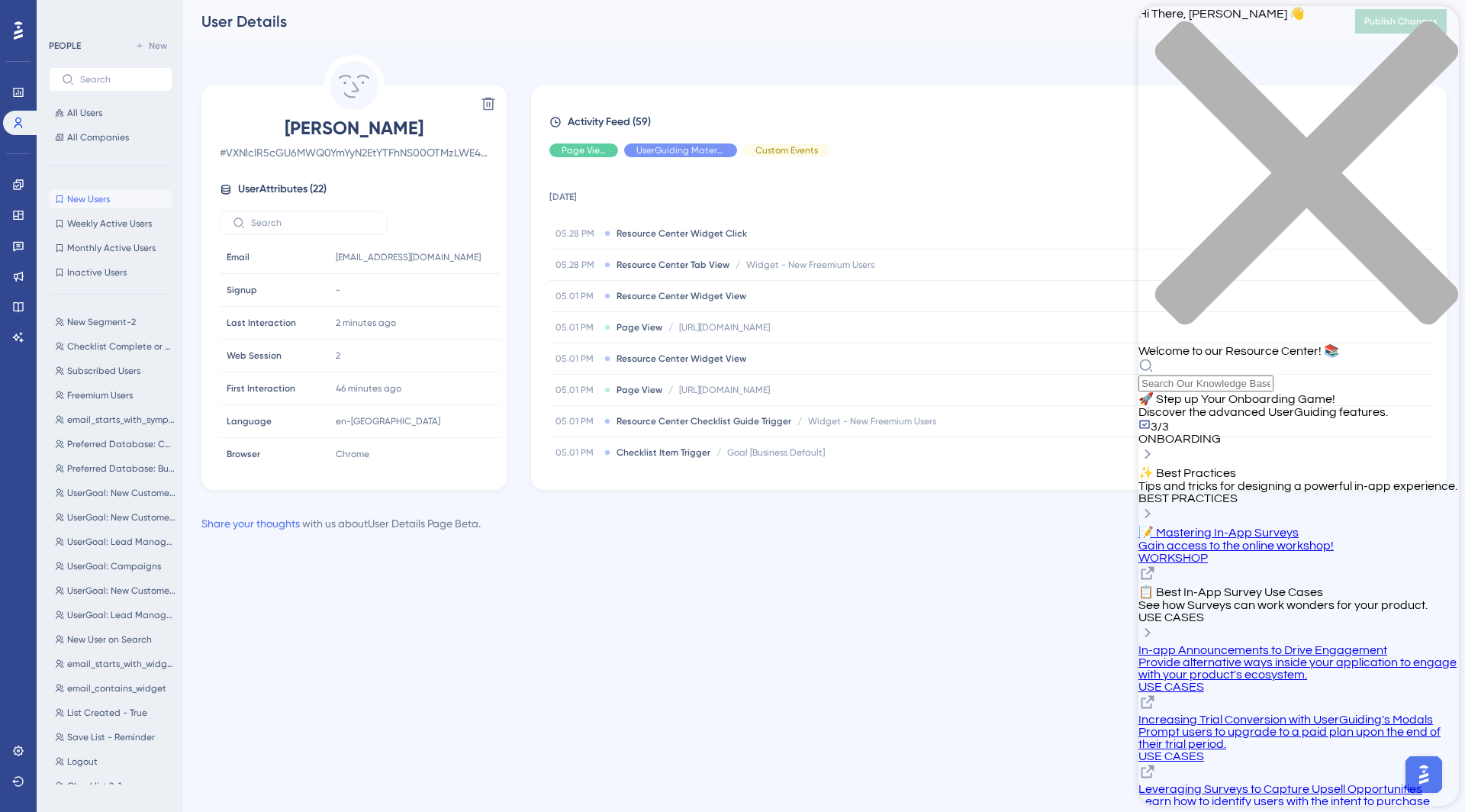
click at [1212, 20] on span "Hi There, Himanshu 👋" at bounding box center [1221, 14] width 167 height 12
click at [1198, 20] on span "Hi There, Himanshu 👋" at bounding box center [1221, 14] width 167 height 12
drag, startPoint x: 1197, startPoint y: 29, endPoint x: 1255, endPoint y: 31, distance: 58.0
click at [1255, 20] on span "Hi There, Himanshu 👋" at bounding box center [1221, 14] width 167 height 12
drag, startPoint x: 1259, startPoint y: 32, endPoint x: 1203, endPoint y: 32, distance: 56.0
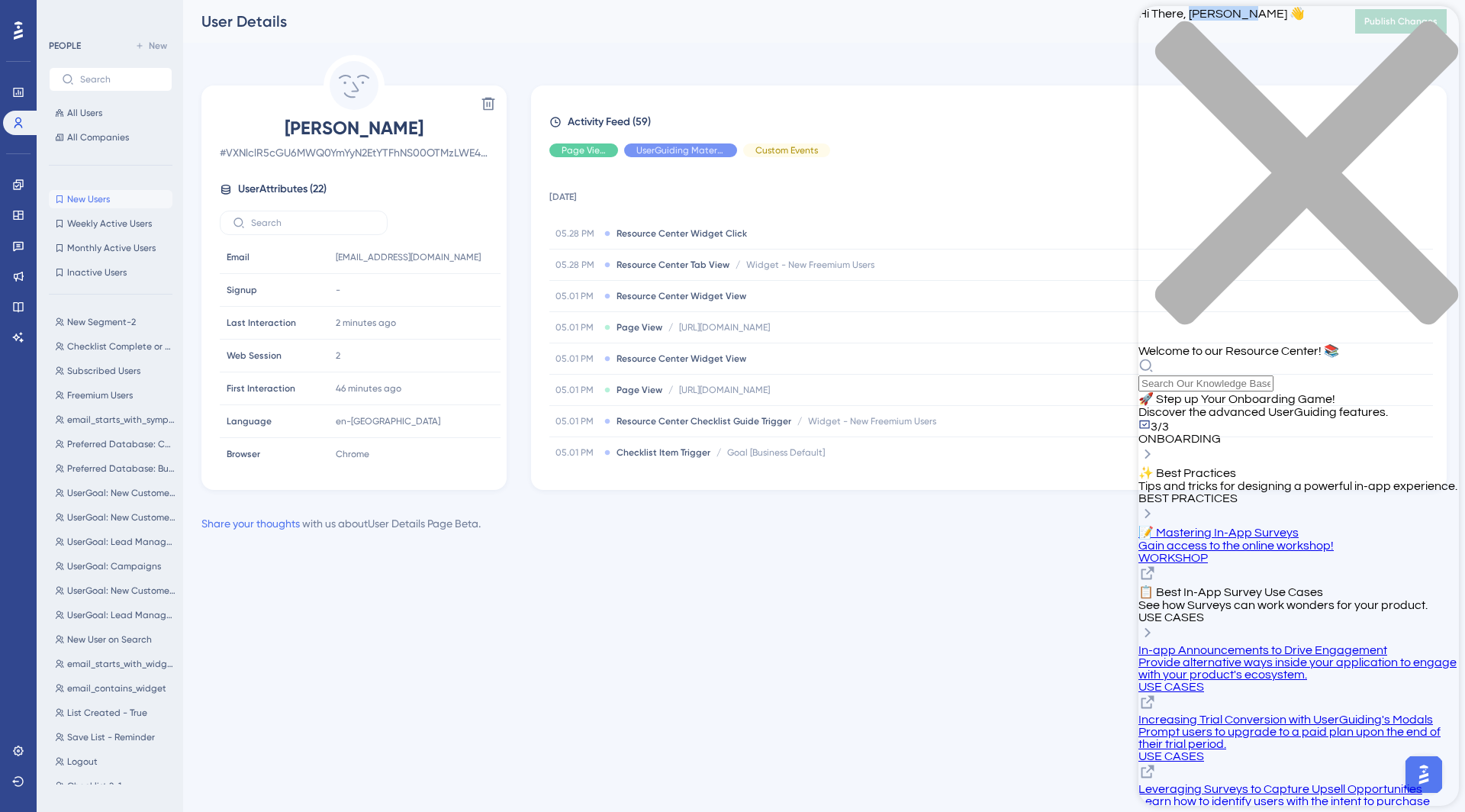
click at [1203, 20] on span "Hi There, Himanshu 👋" at bounding box center [1221, 14] width 167 height 12
click at [1227, 20] on span "Hi There, Himanshu 👋" at bounding box center [1221, 14] width 167 height 12
click at [1209, 20] on span "Hi There, Himanshu 👋" at bounding box center [1221, 14] width 167 height 12
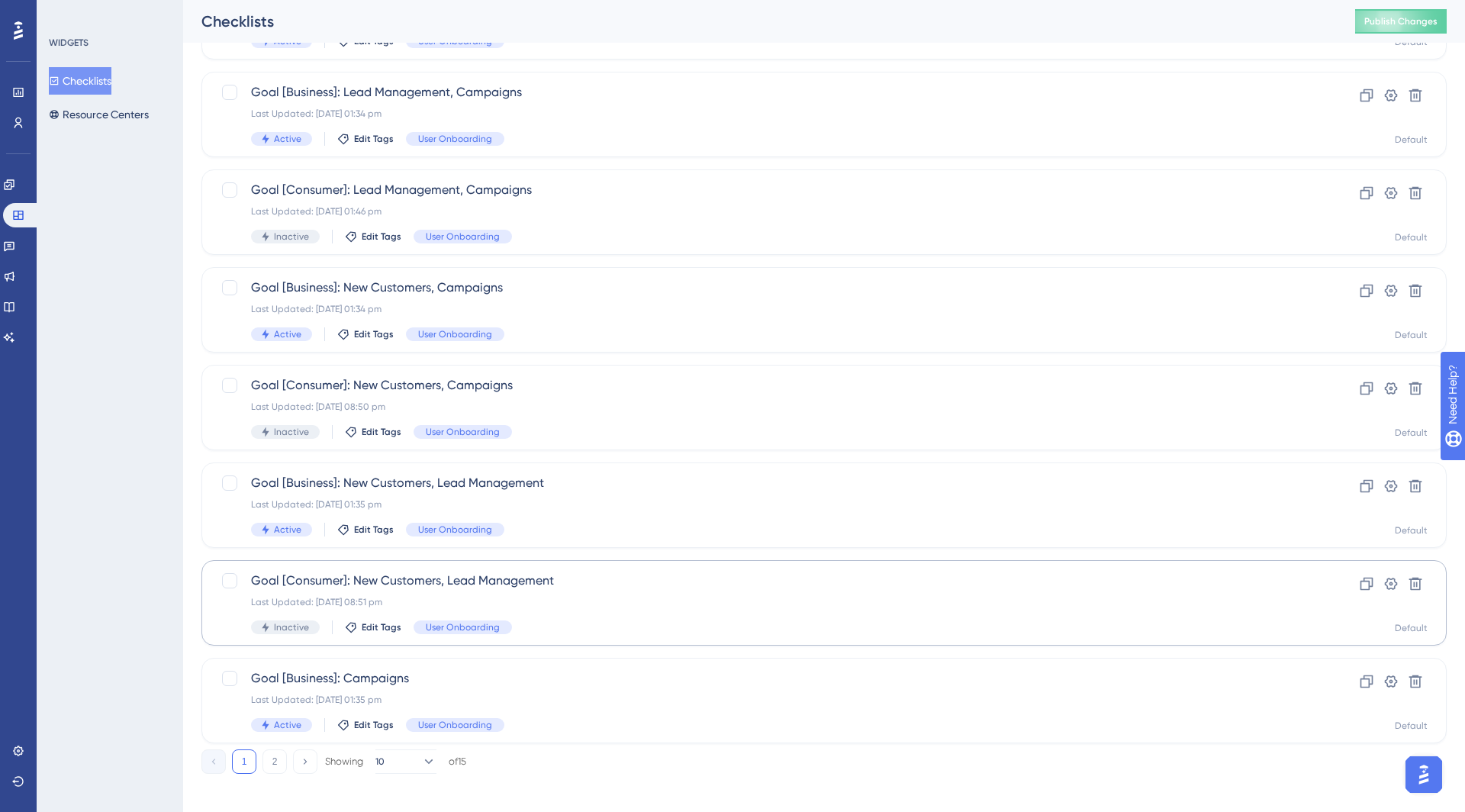
scroll to position [372, 0]
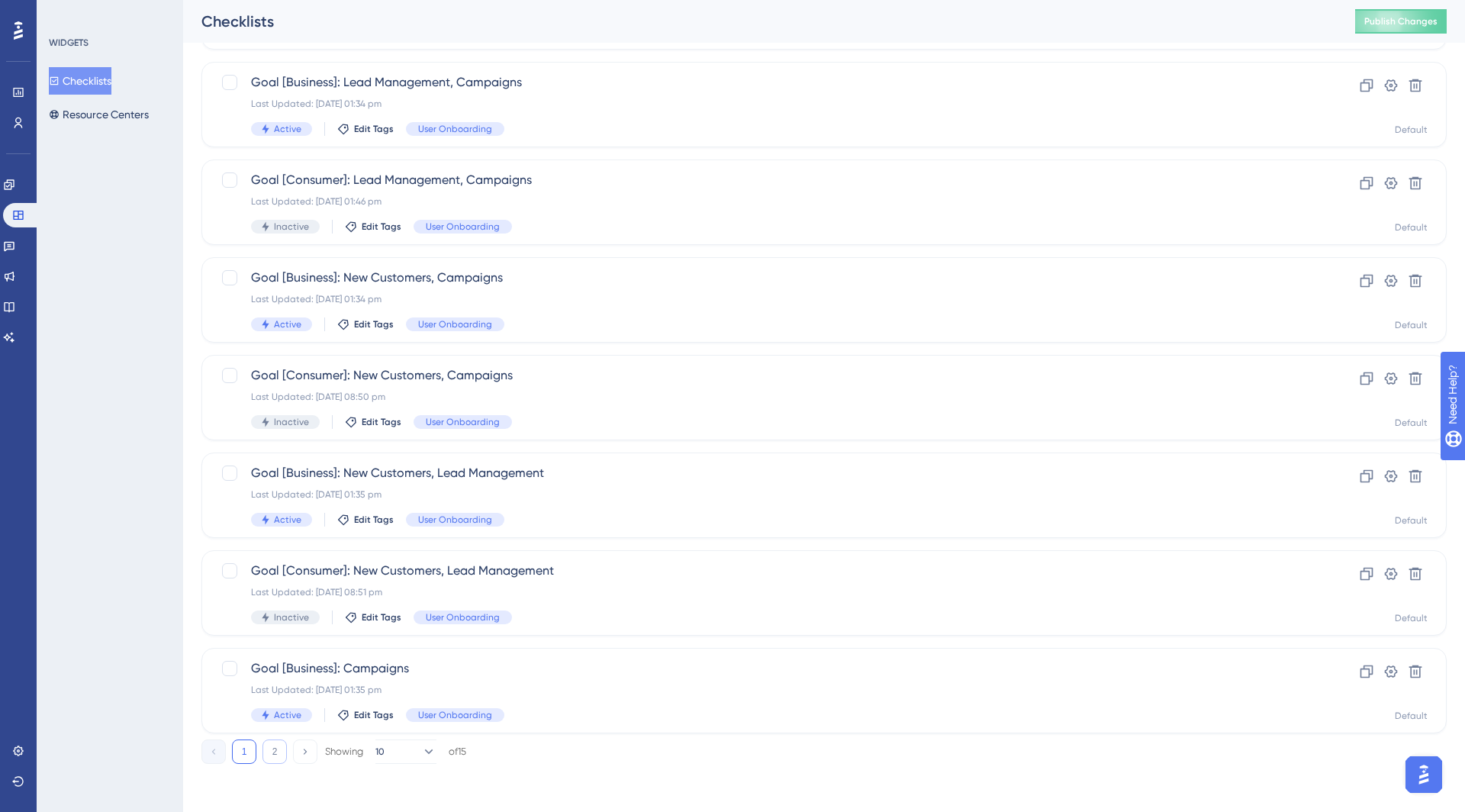
click at [274, 753] on button "2" at bounding box center [274, 751] width 25 height 25
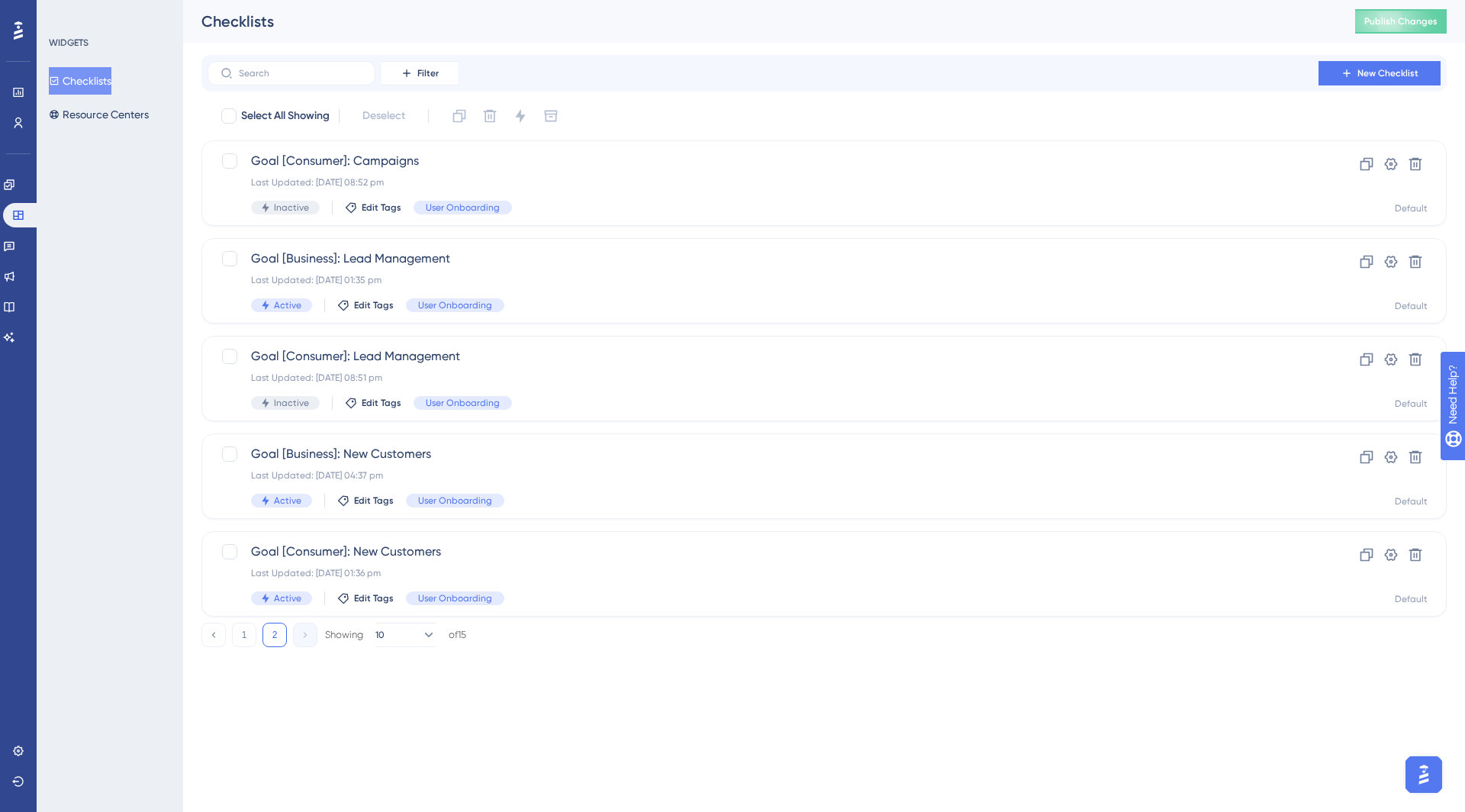
scroll to position [0, 0]
click at [288, 78] on input "text" at bounding box center [300, 73] width 124 height 10
type input "fi"
checkbox input "true"
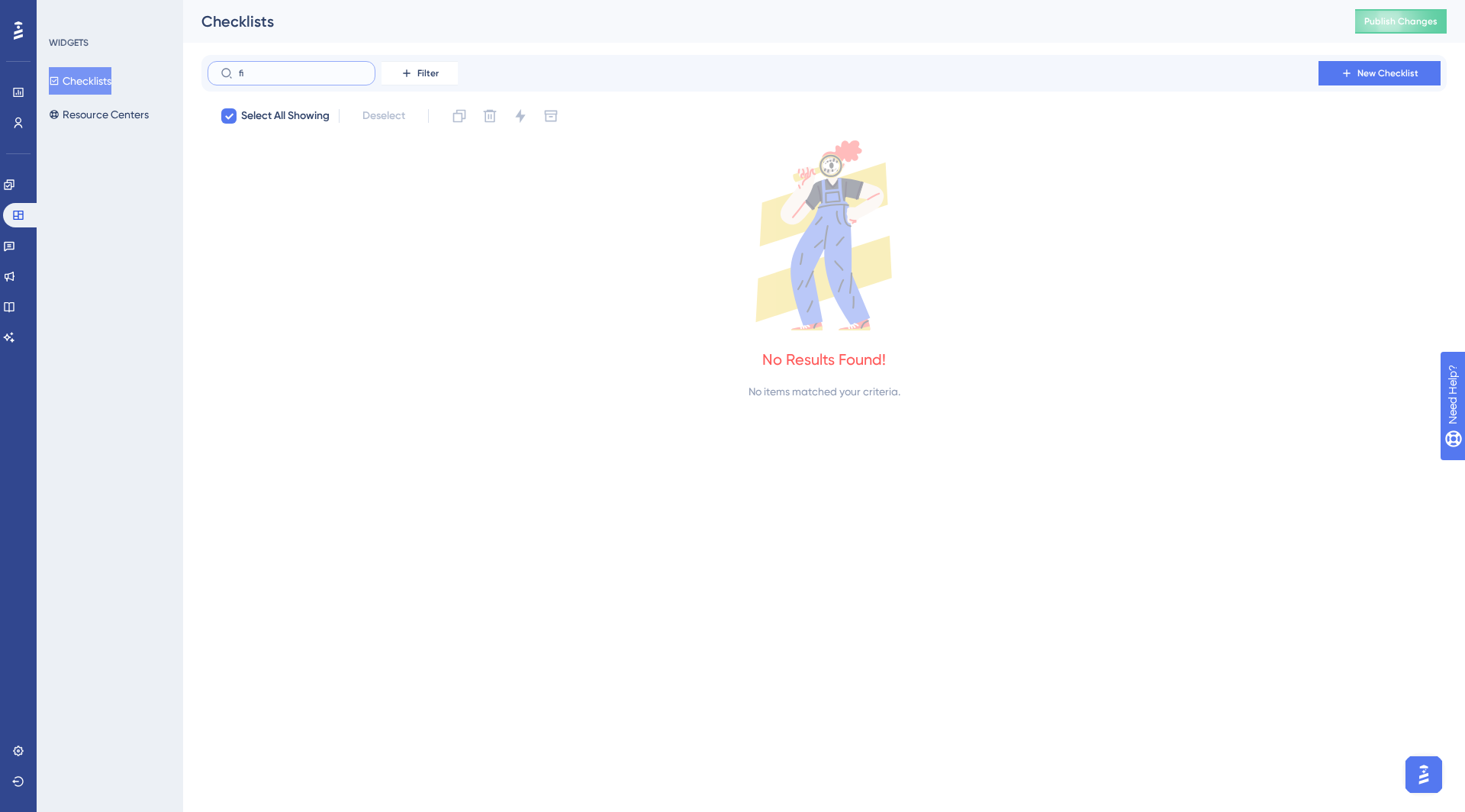
type input "f"
checkbox input "false"
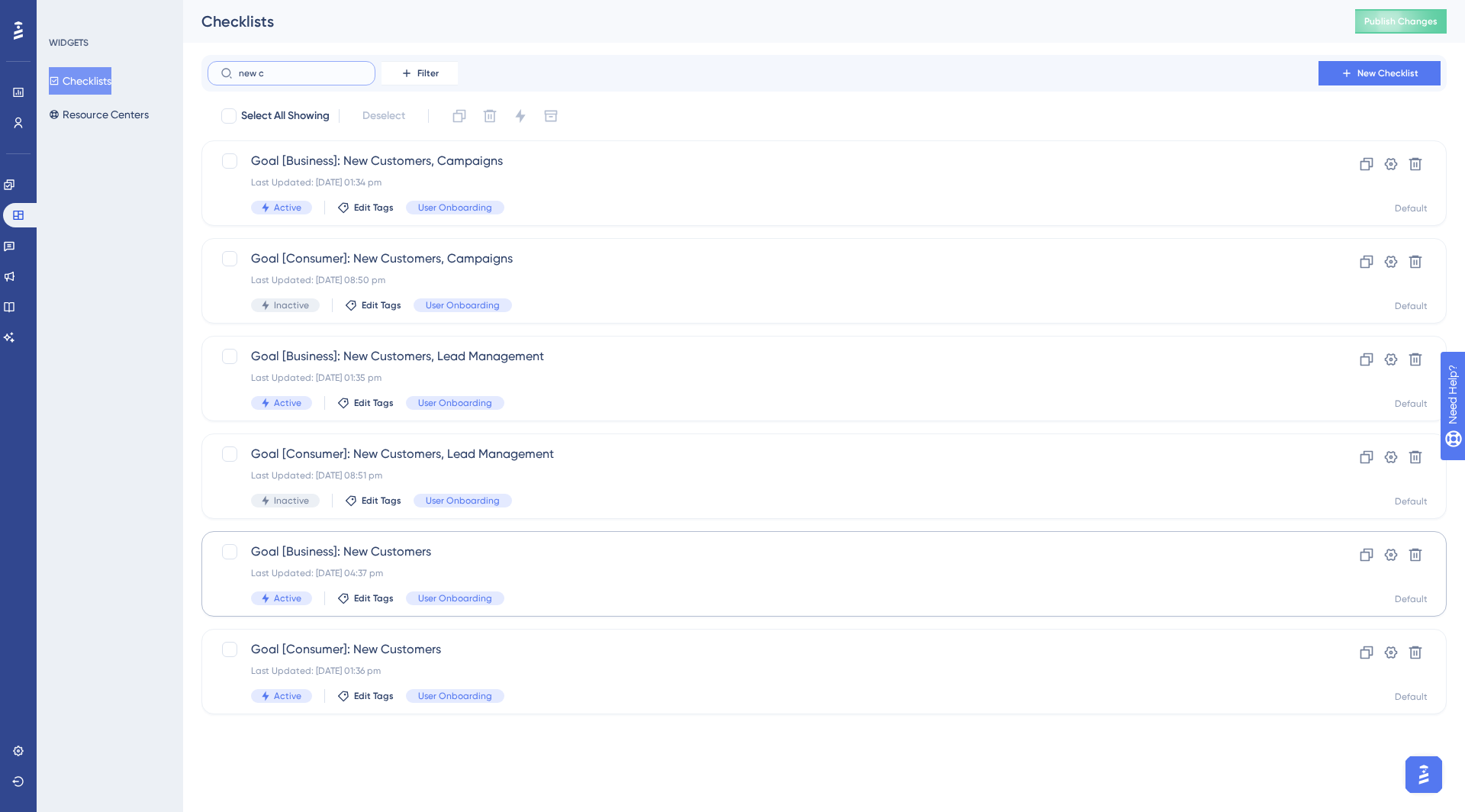
type input "new c"
click at [379, 556] on span "Goal [Business]: New Customers" at bounding box center [763, 551] width 1024 height 18
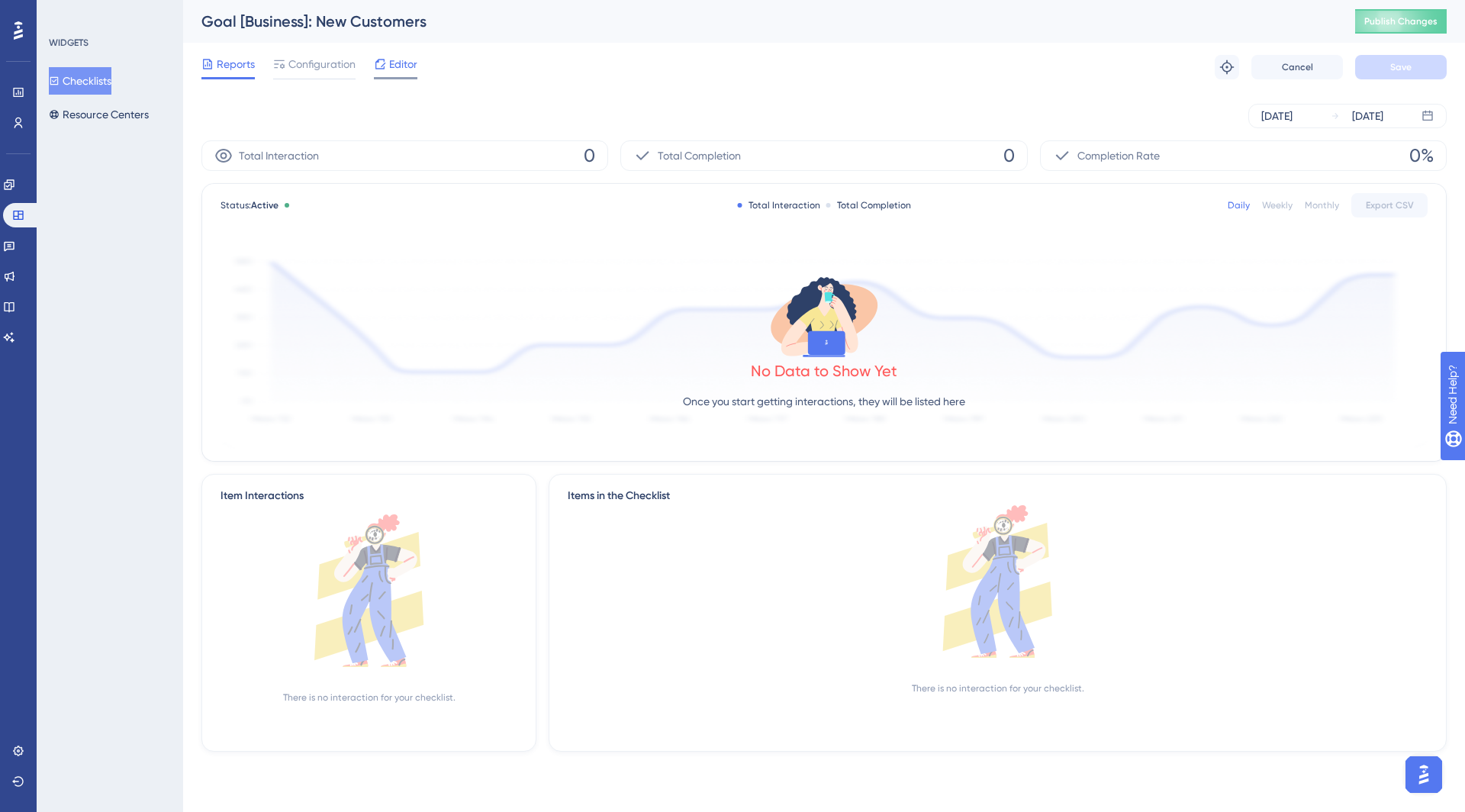
click at [390, 70] on span "Editor" at bounding box center [403, 63] width 28 height 18
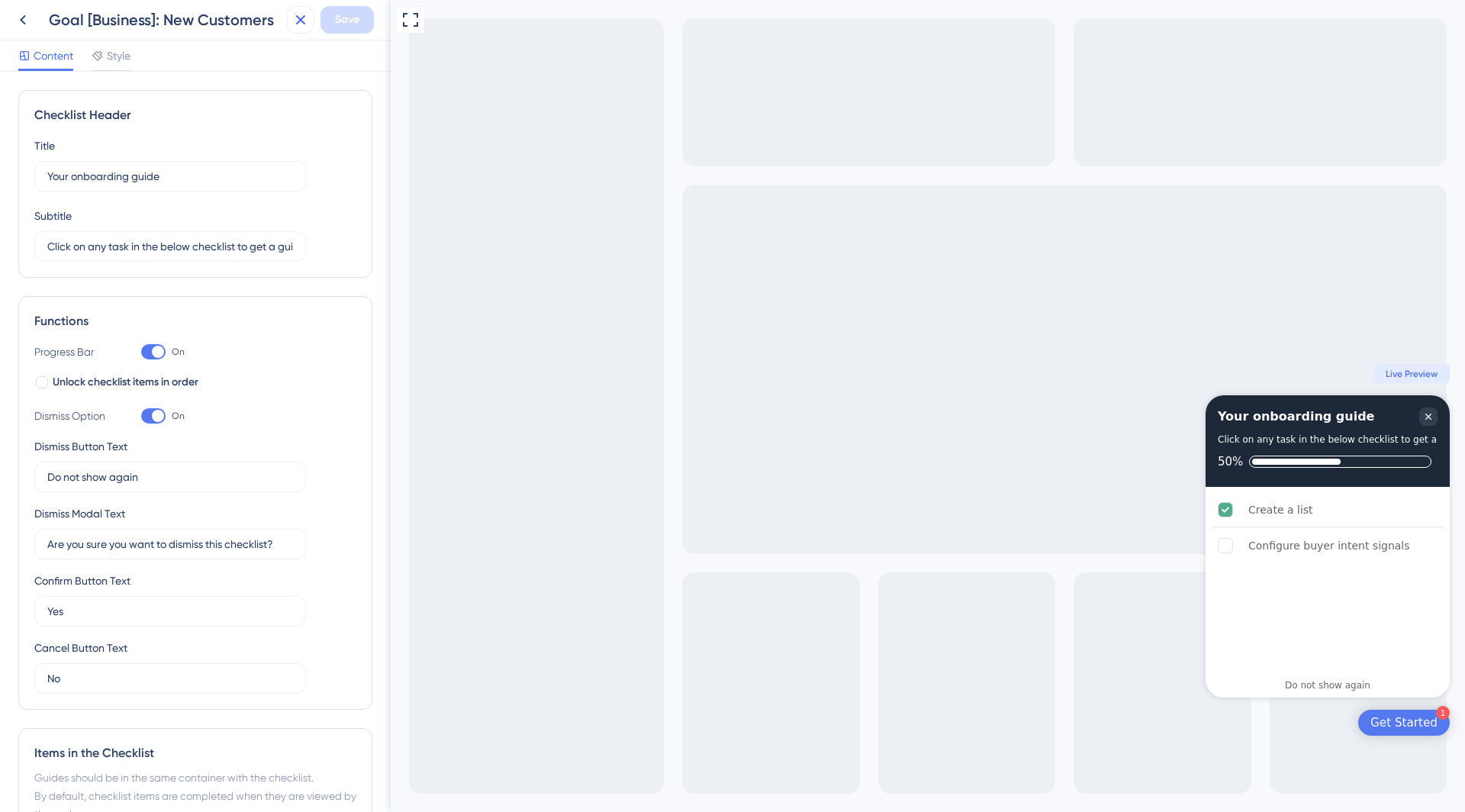
click at [309, 16] on icon at bounding box center [300, 19] width 18 height 18
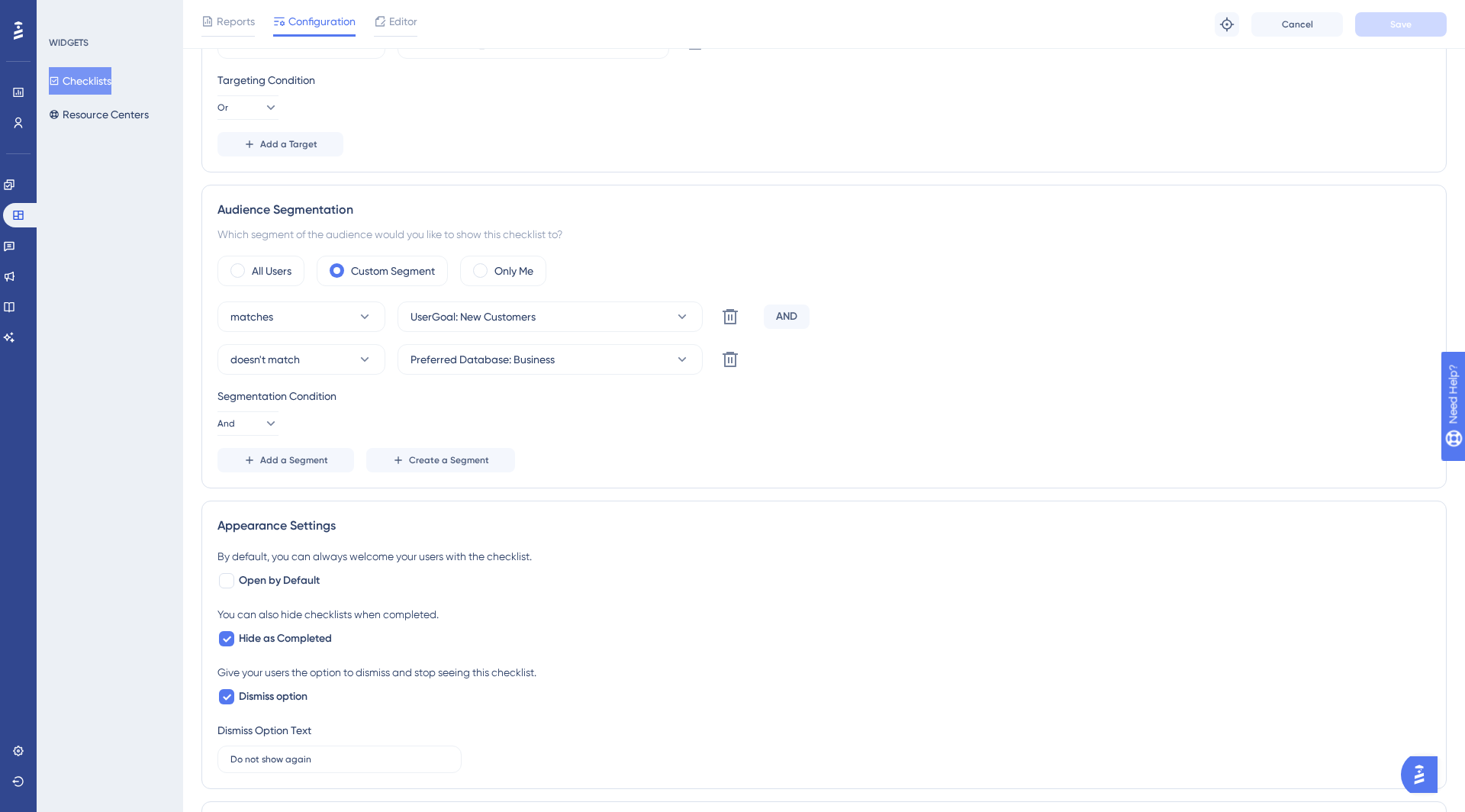
scroll to position [447, 0]
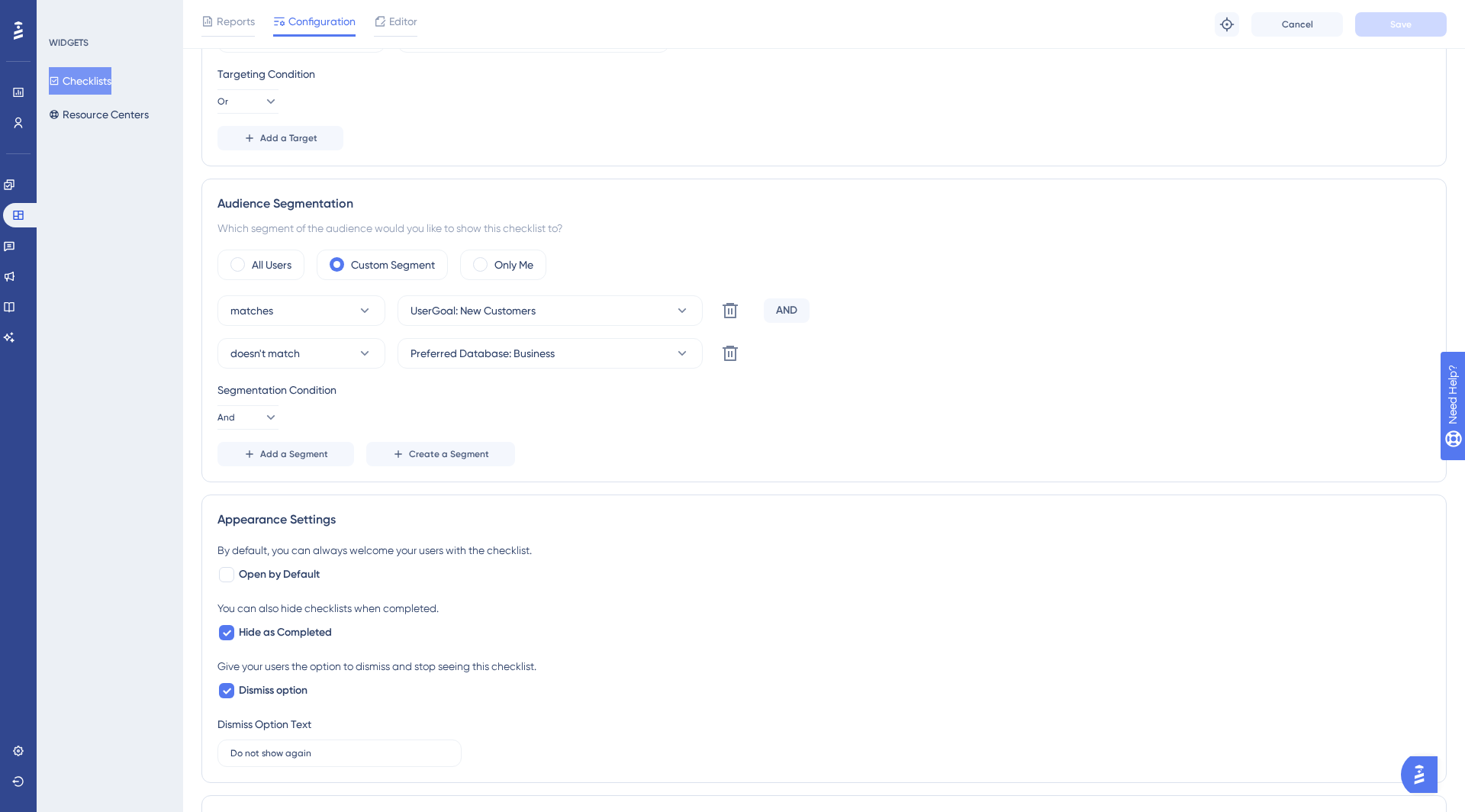
click at [666, 121] on div "Choose A Rule URL contains [URL][DOMAIN_NAME] Delete Or contains [URL][DOMAIN_N…" at bounding box center [824, 50] width 1214 height 202
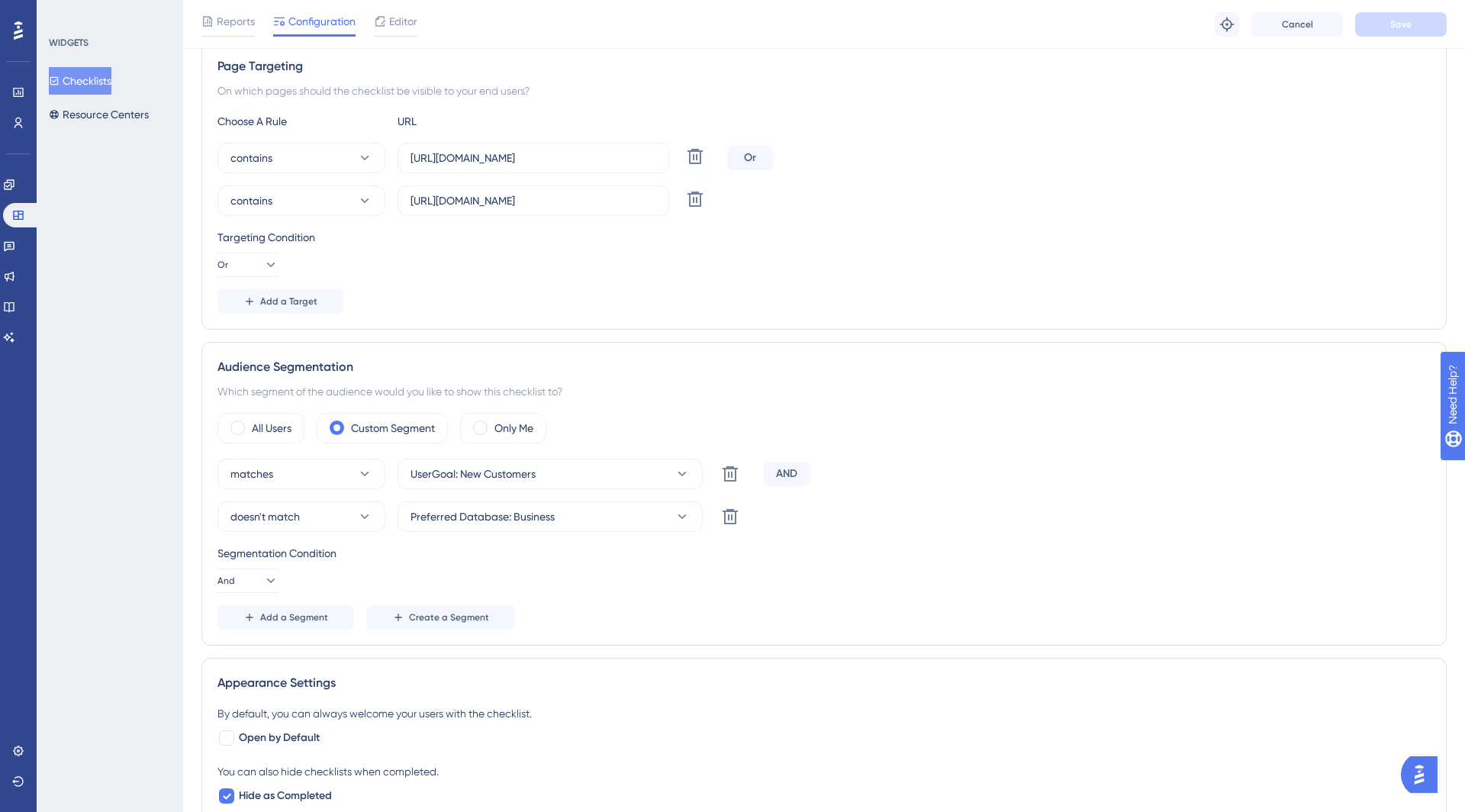
scroll to position [0, 0]
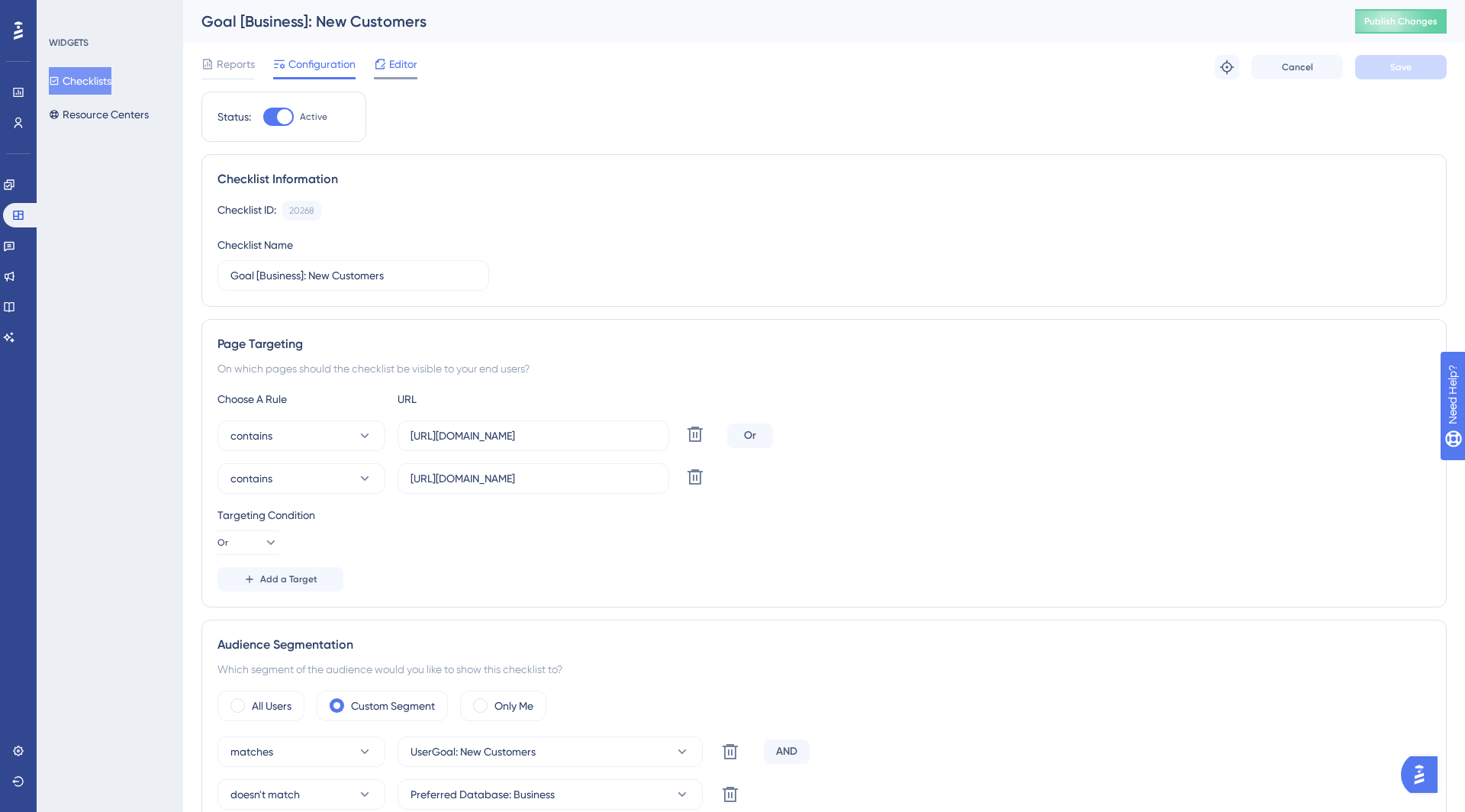
click at [403, 62] on span "Editor" at bounding box center [403, 63] width 28 height 18
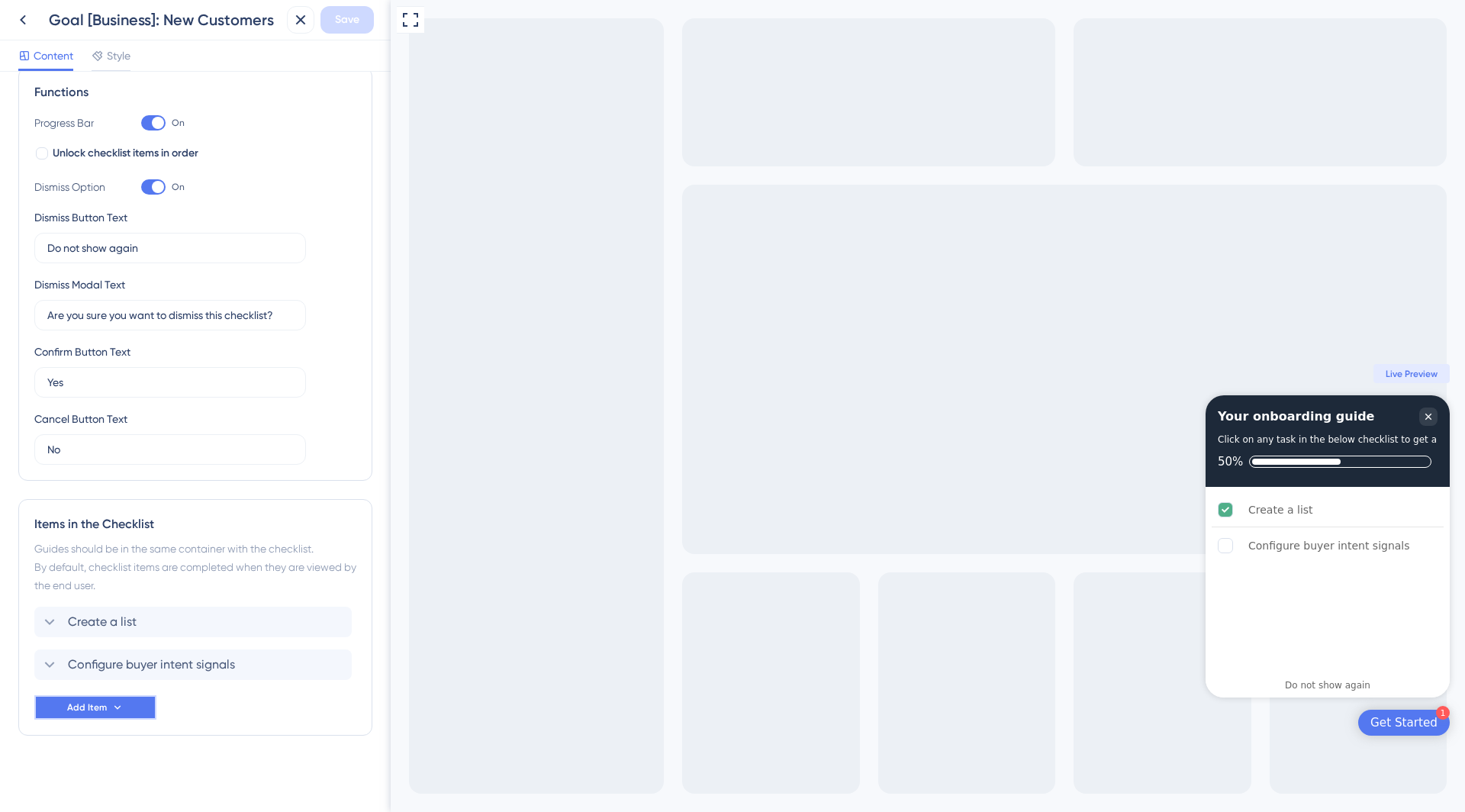
click at [128, 712] on button "Add Item" at bounding box center [95, 707] width 122 height 25
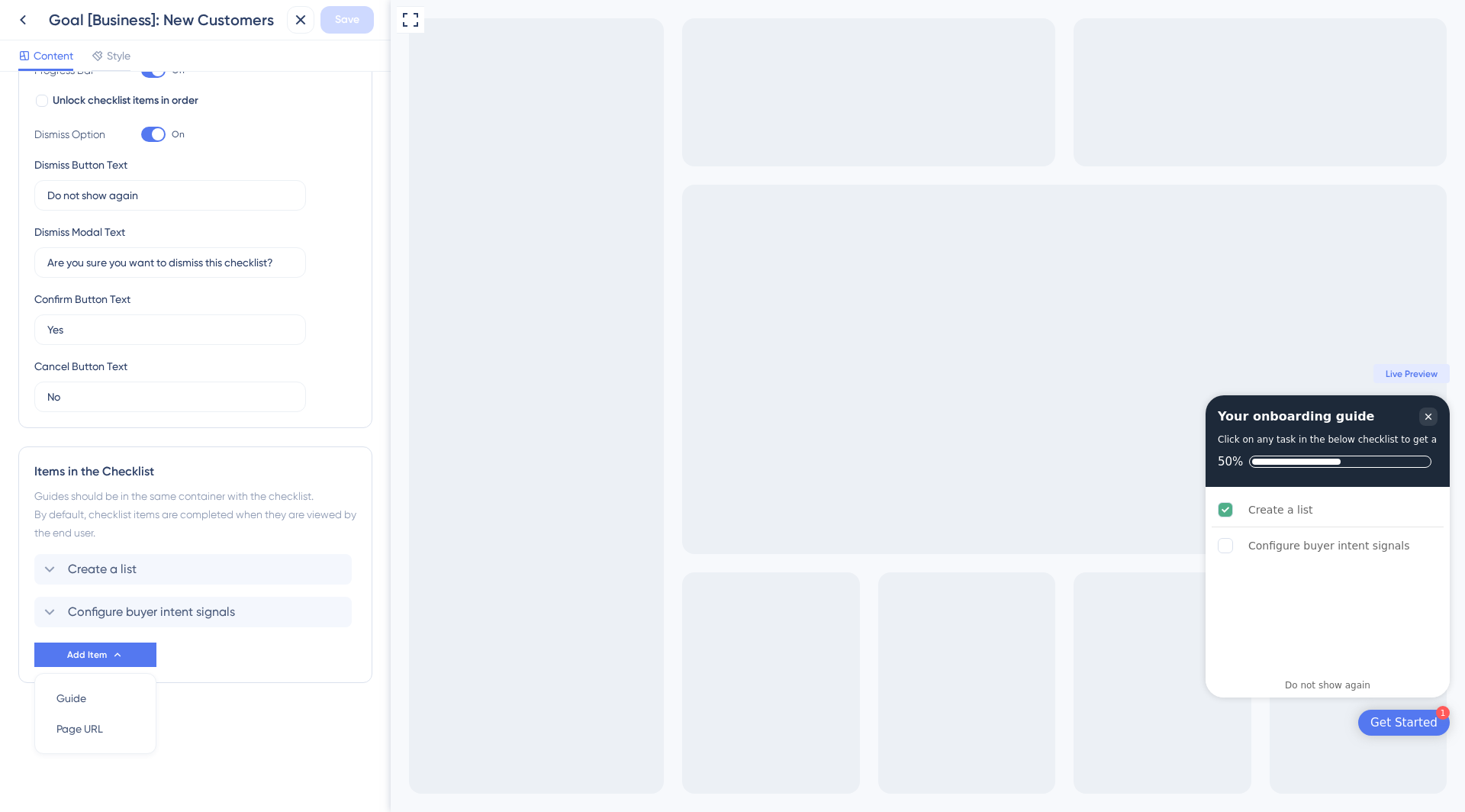
click at [212, 737] on div "Checklist Header Title Your onboarding guide Subtitle Click on any task in the …" at bounding box center [195, 276] width 354 height 936
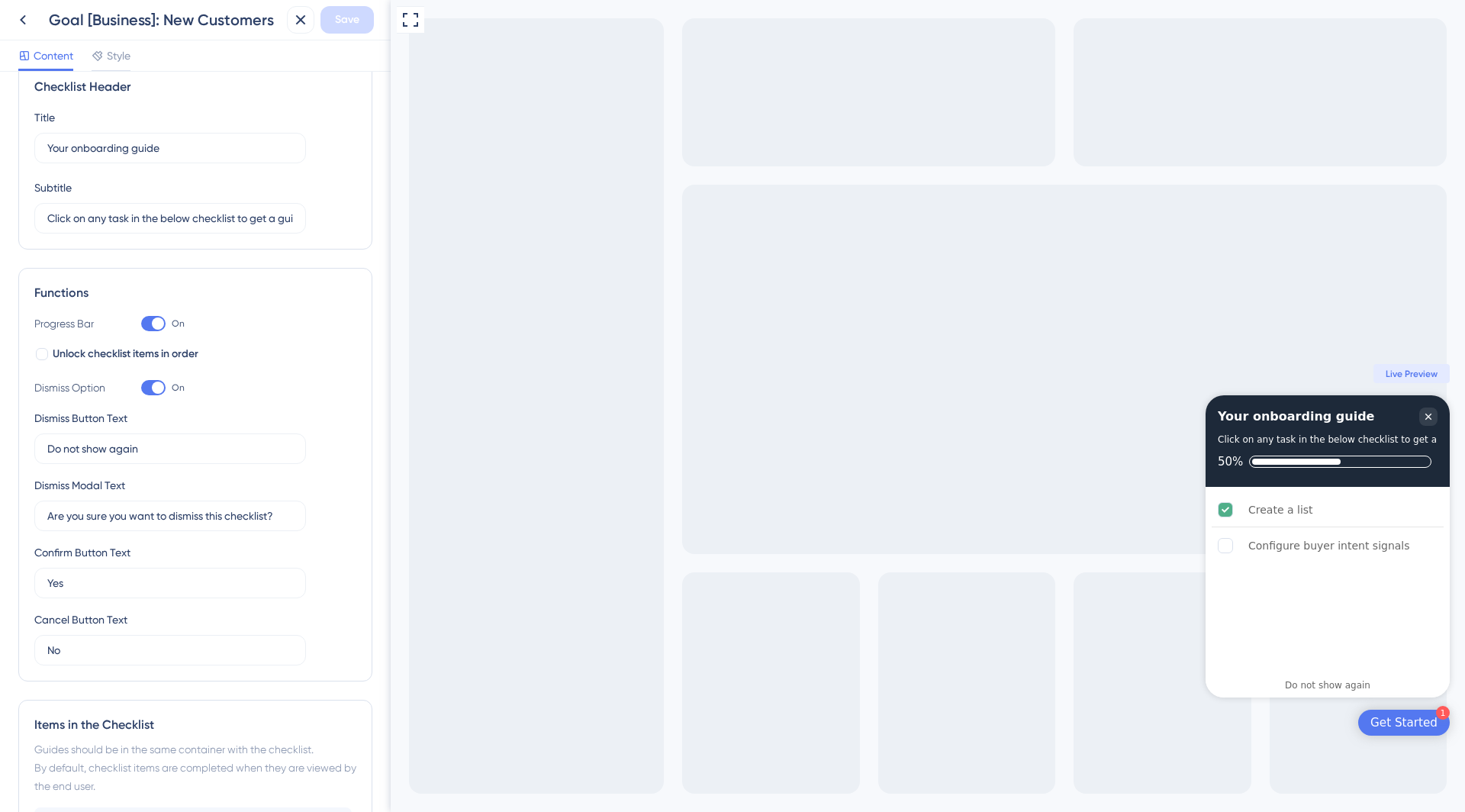
scroll to position [0, 0]
